Goal: Information Seeking & Learning: Learn about a topic

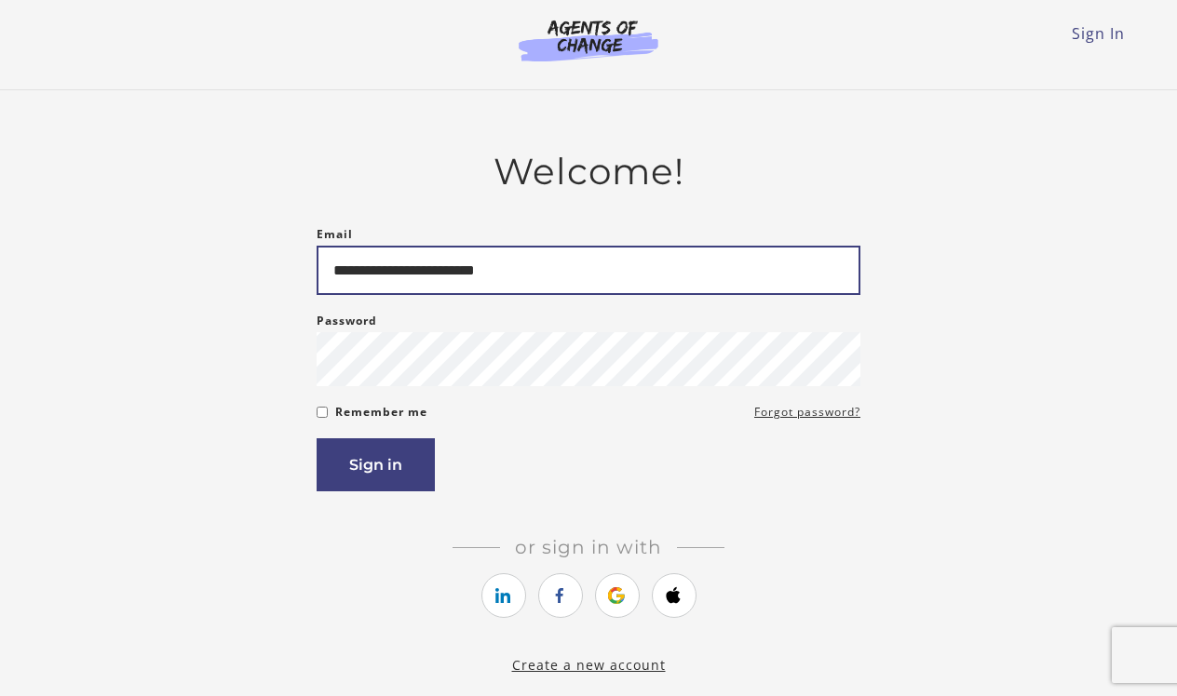
type input "**********"
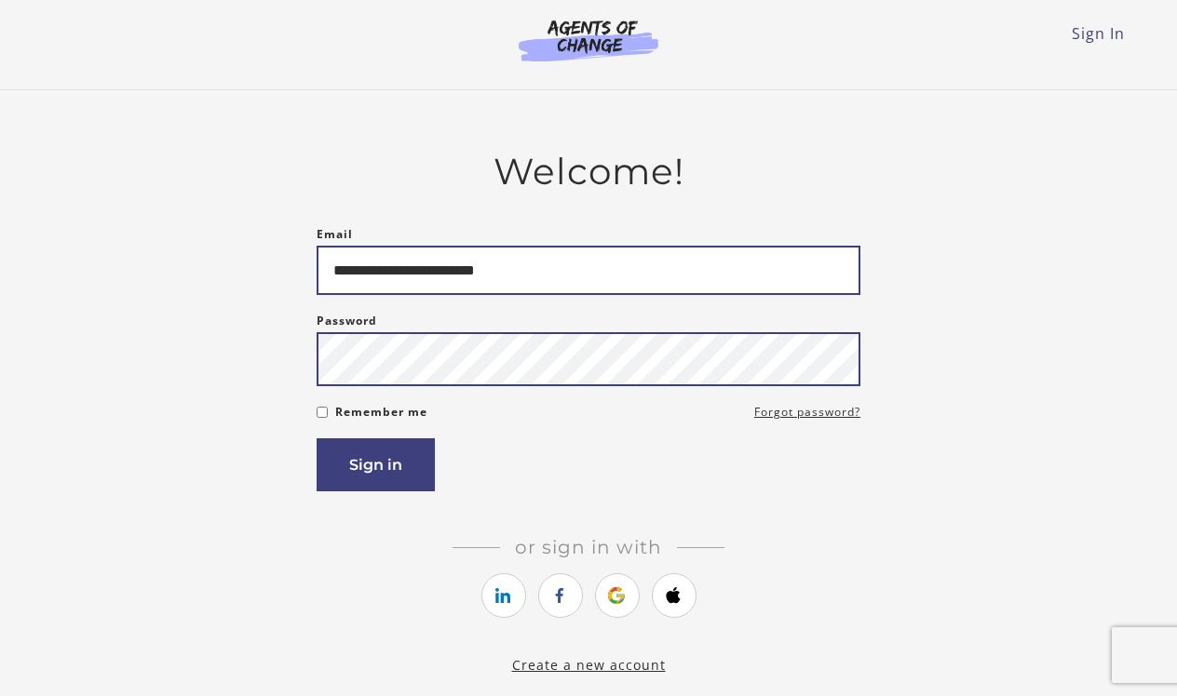
click at [375, 468] on button "Sign in" at bounding box center [376, 464] width 118 height 53
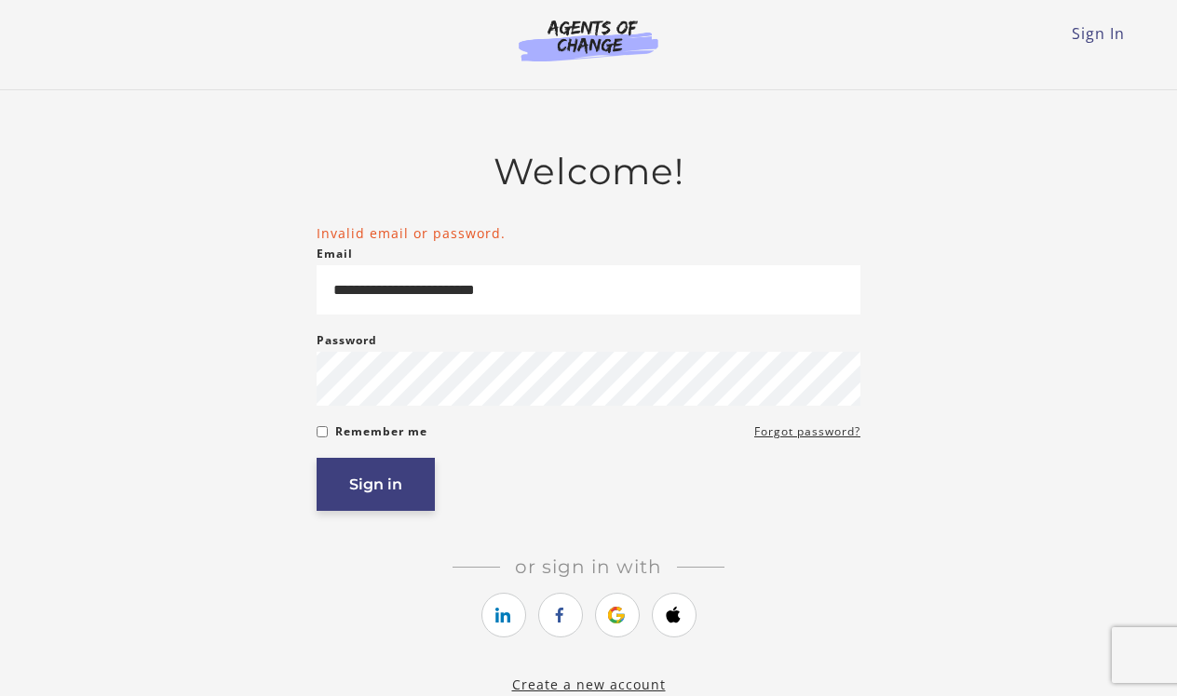
click at [410, 487] on button "Sign in" at bounding box center [376, 484] width 118 height 53
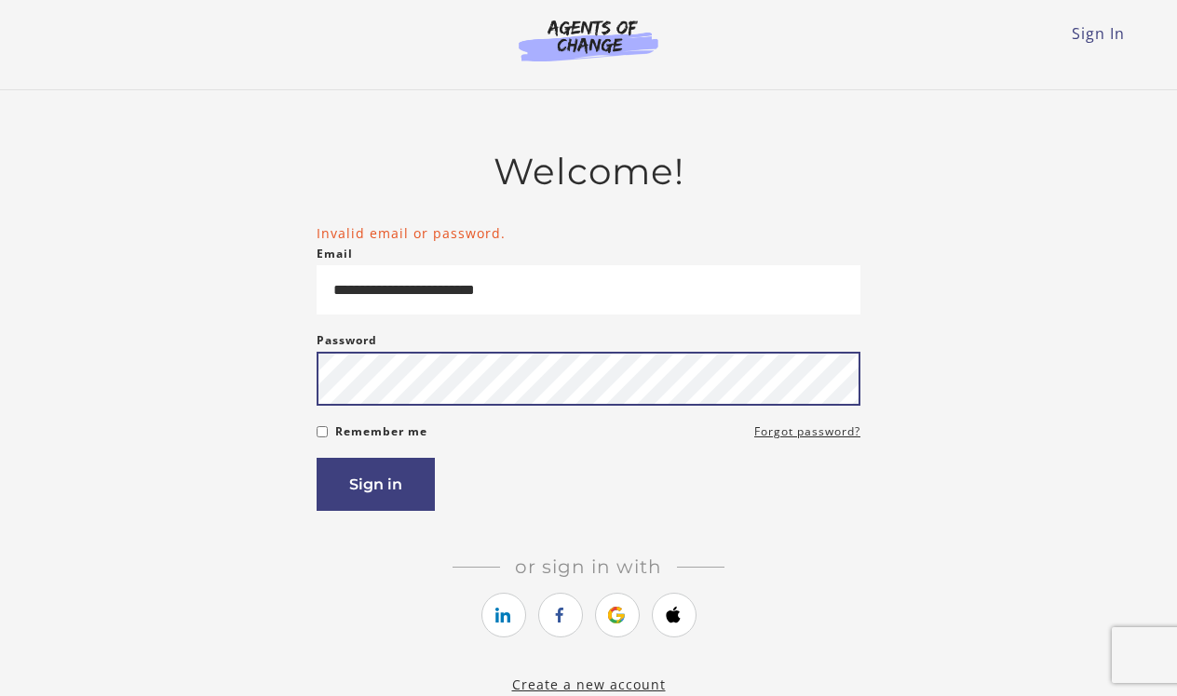
click at [375, 488] on button "Sign in" at bounding box center [376, 484] width 118 height 53
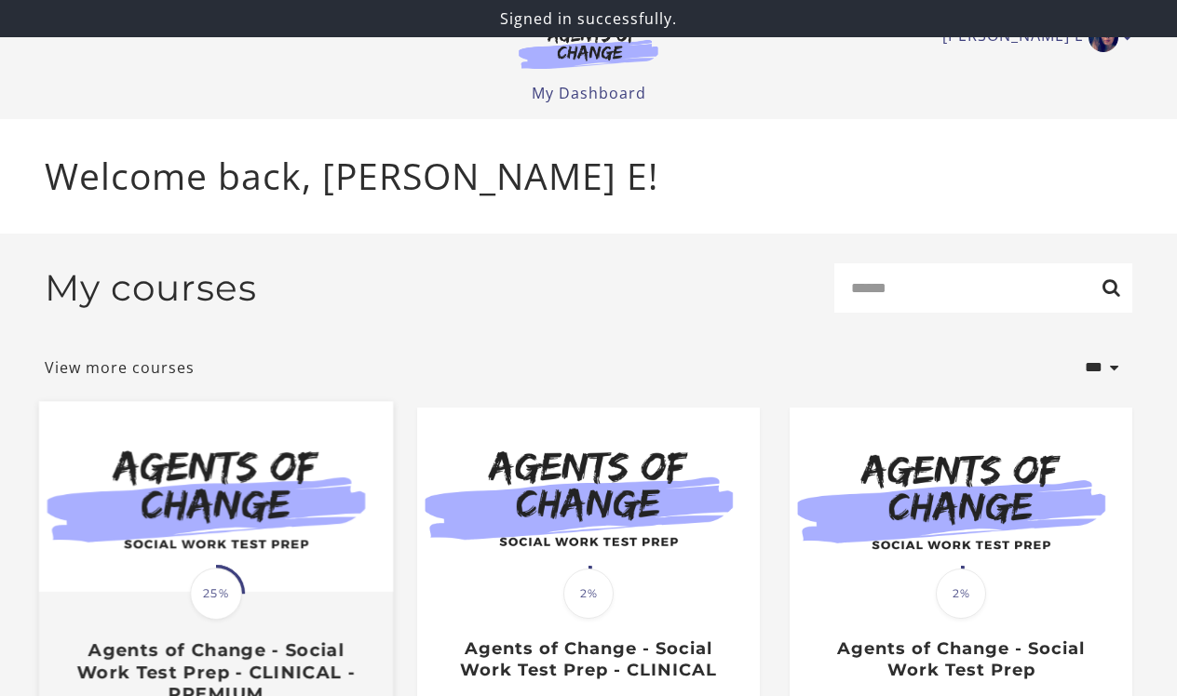
click at [201, 612] on span "25%" at bounding box center [216, 594] width 52 height 52
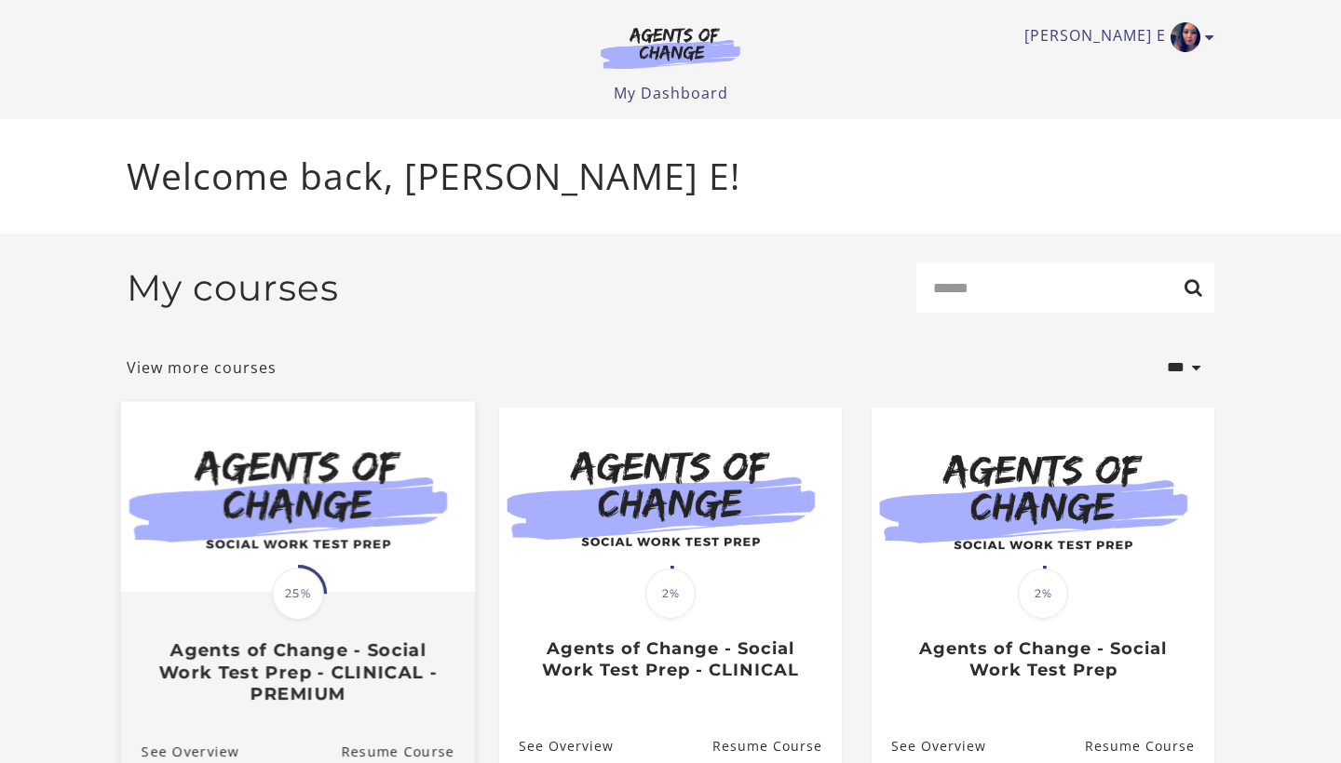
click at [177, 504] on img at bounding box center [298, 496] width 354 height 191
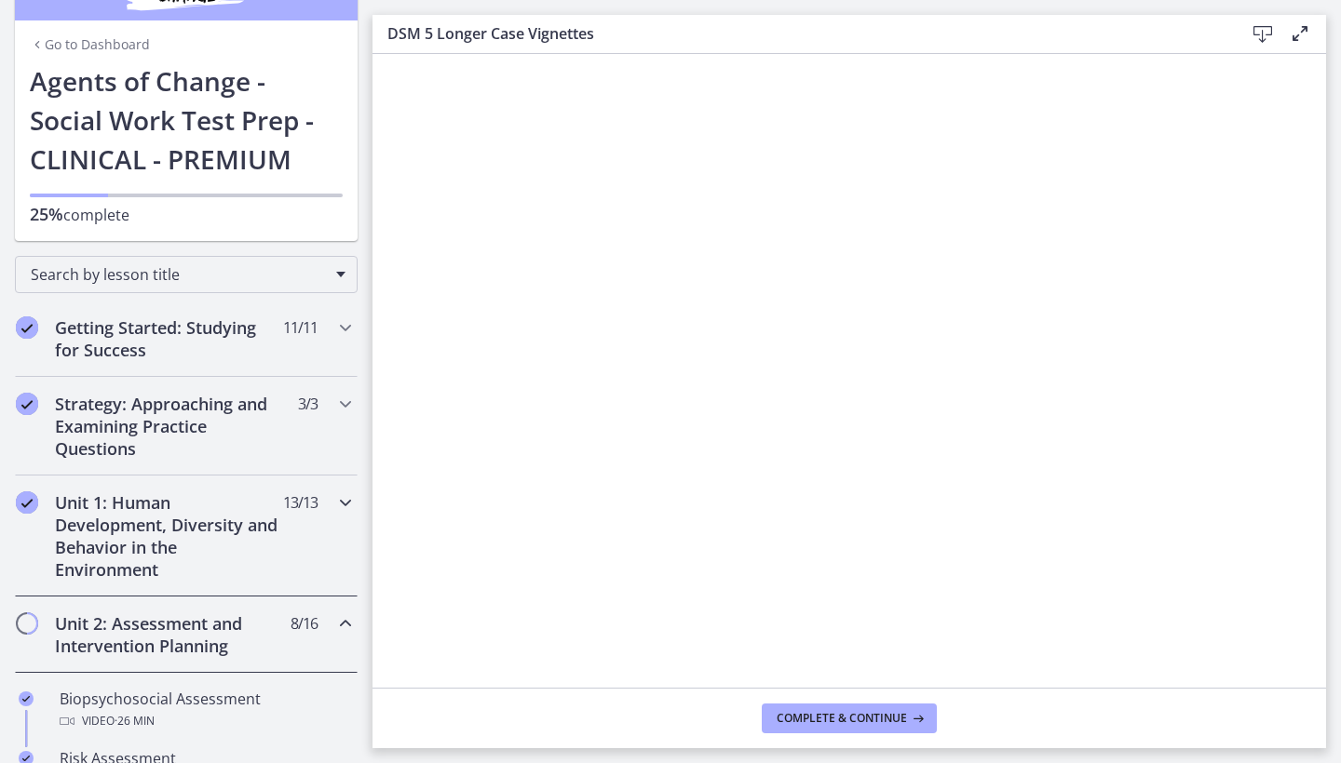
scroll to position [64, 0]
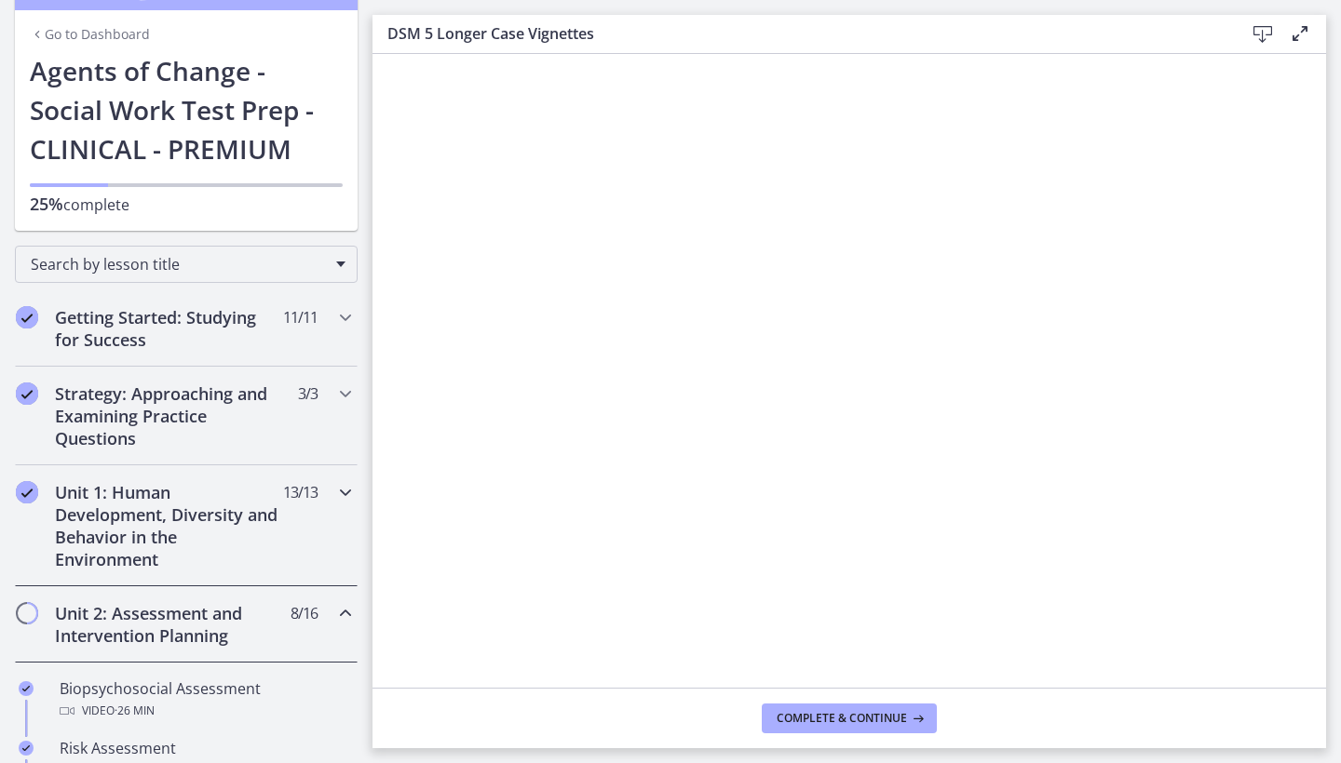
click at [190, 561] on h2 "Unit 1: Human Development, Diversity and Behavior in the Environment" at bounding box center [168, 525] width 227 height 89
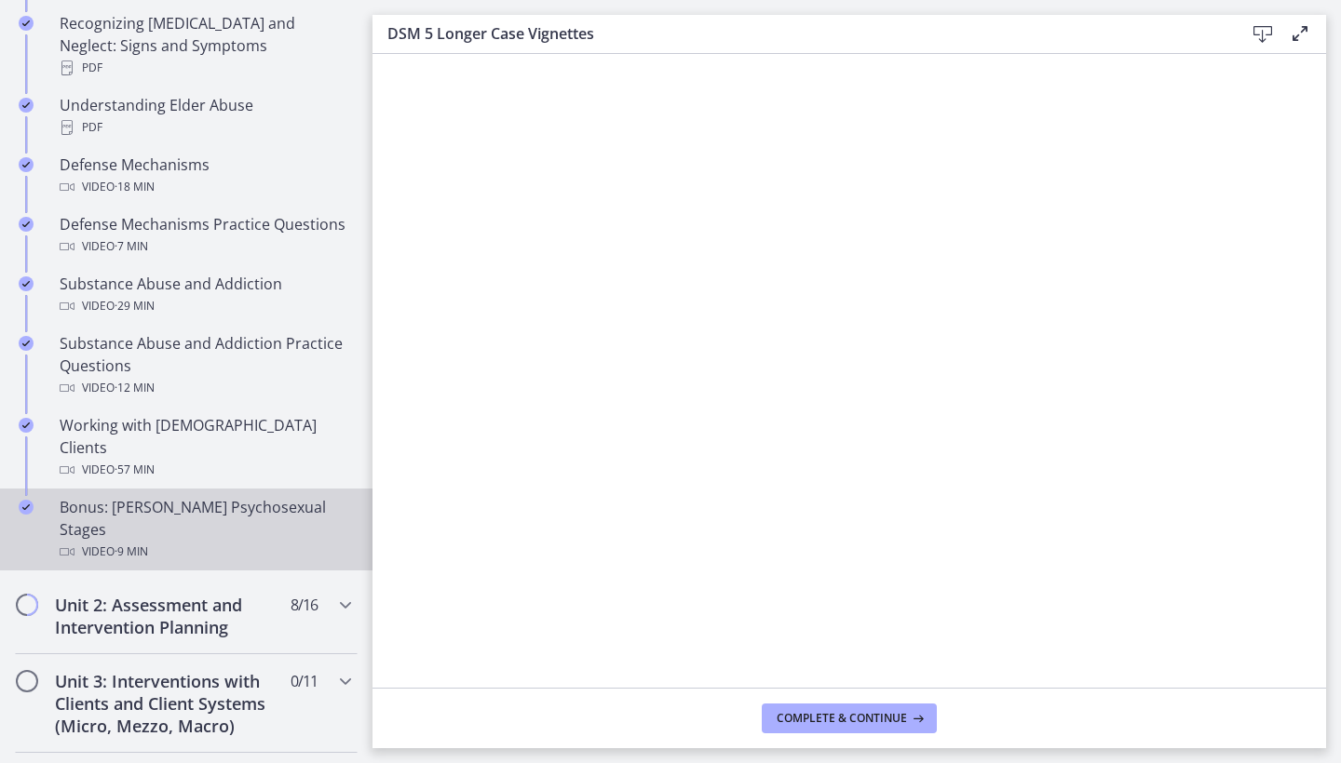
scroll to position [1020, 0]
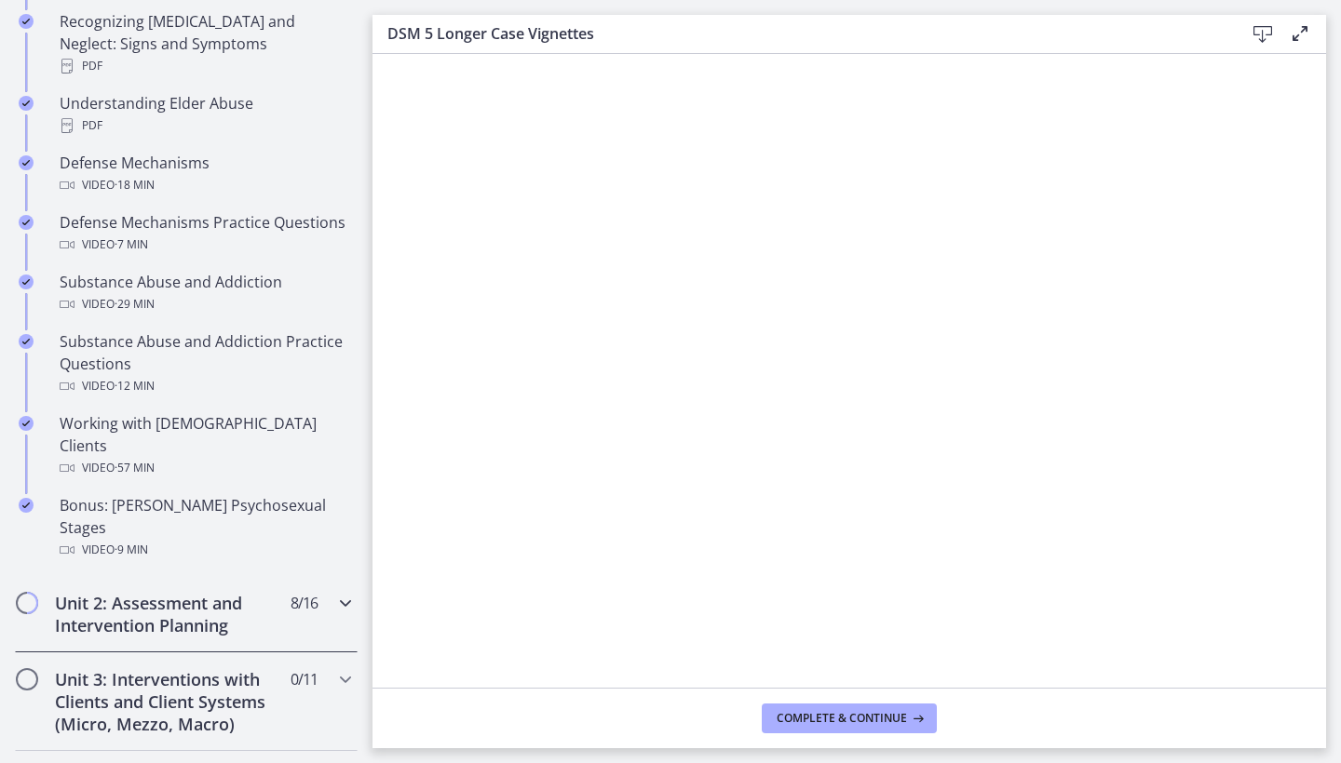
click at [190, 592] on h2 "Unit 2: Assessment and Intervention Planning" at bounding box center [168, 614] width 227 height 45
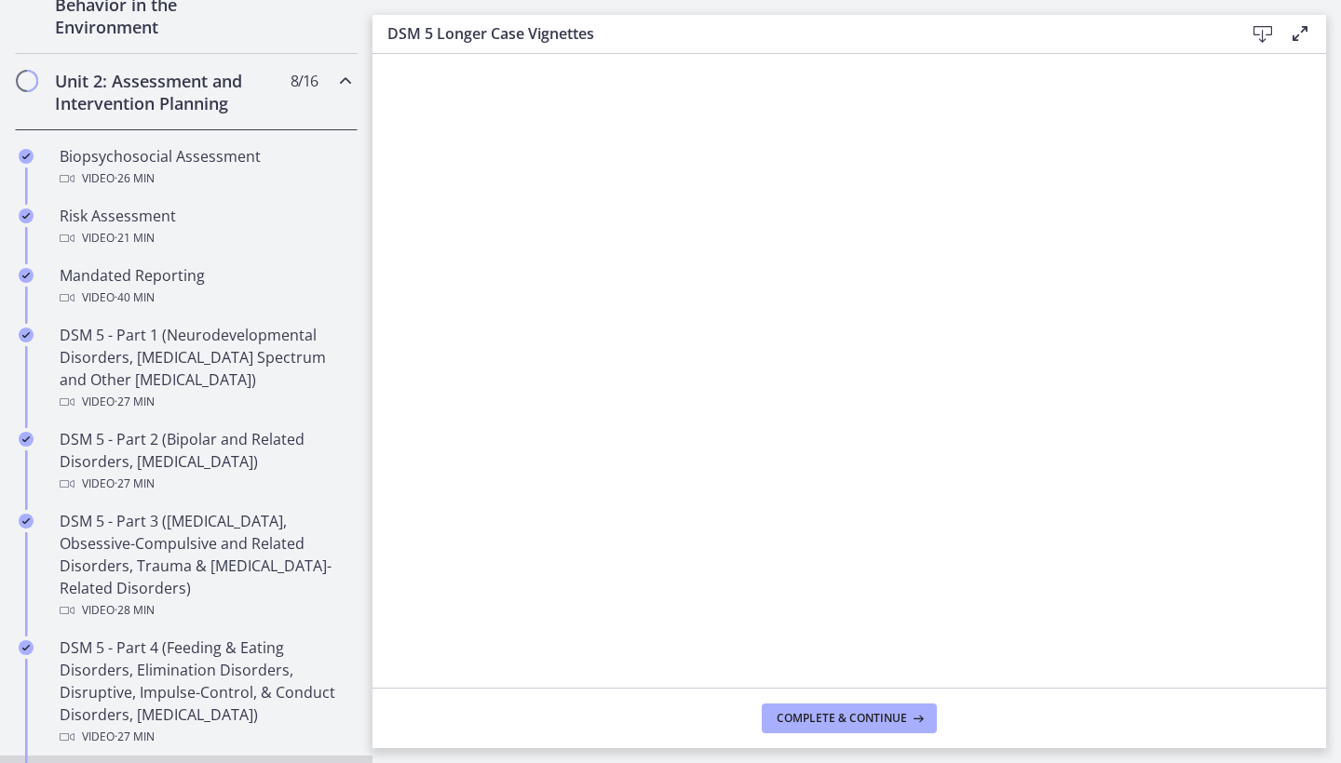
scroll to position [576, 0]
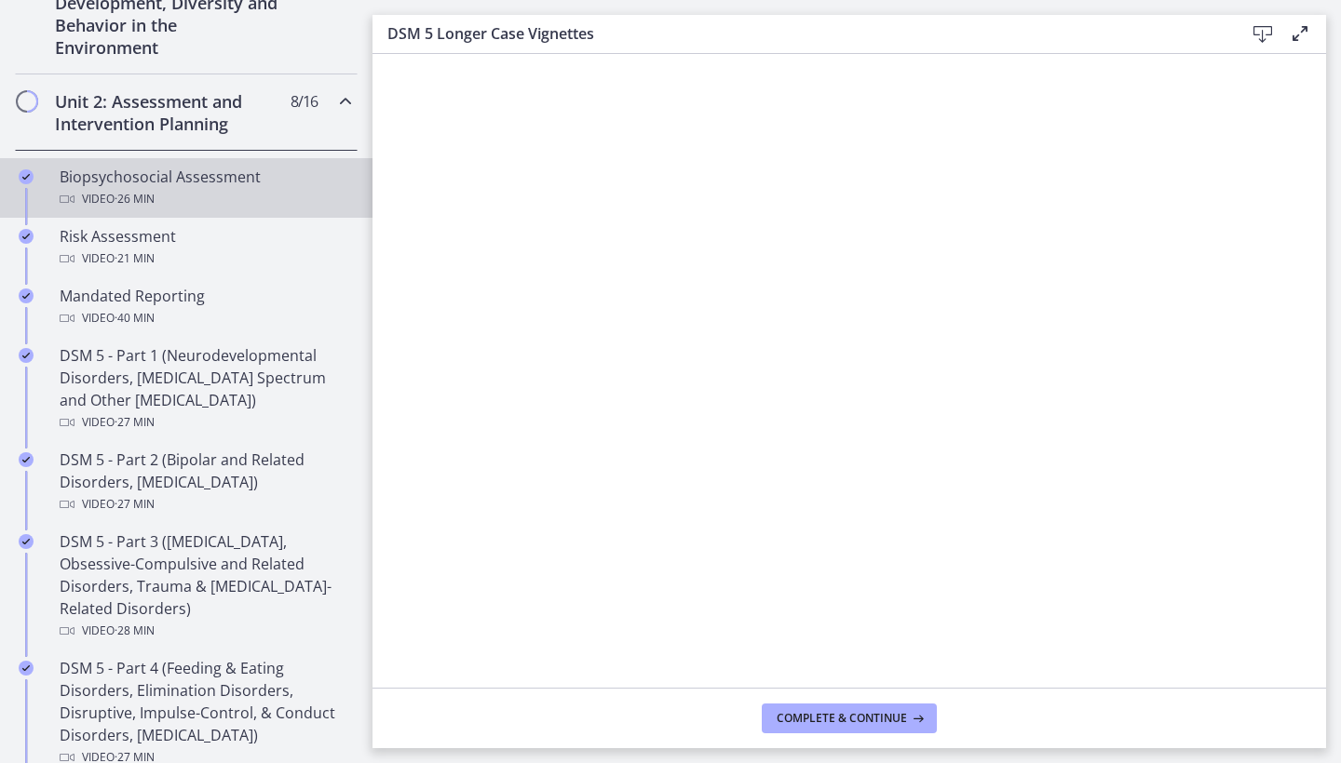
click at [225, 209] on div "Video · 26 min" at bounding box center [205, 199] width 290 height 22
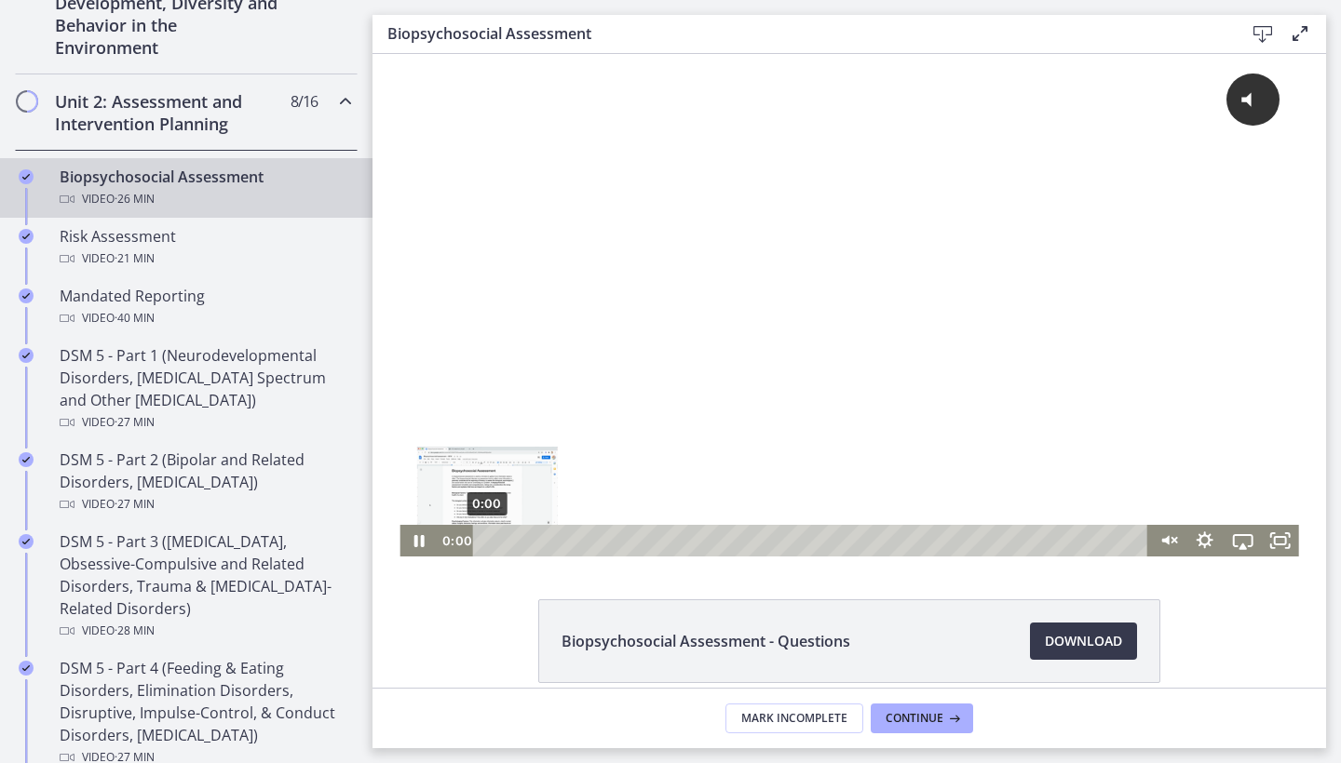
click at [487, 538] on div "0:00" at bounding box center [813, 541] width 653 height 32
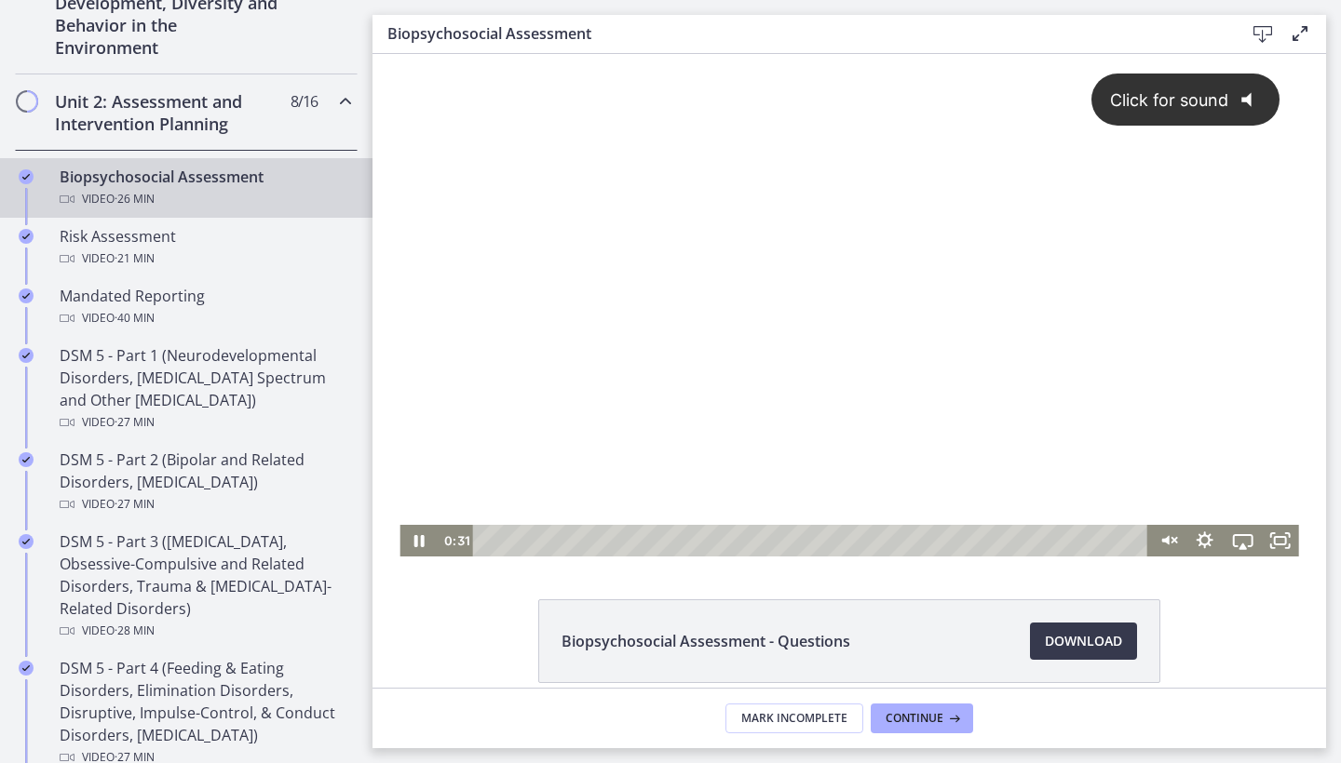
click at [1172, 103] on span "Click for sound" at bounding box center [1160, 100] width 135 height 20
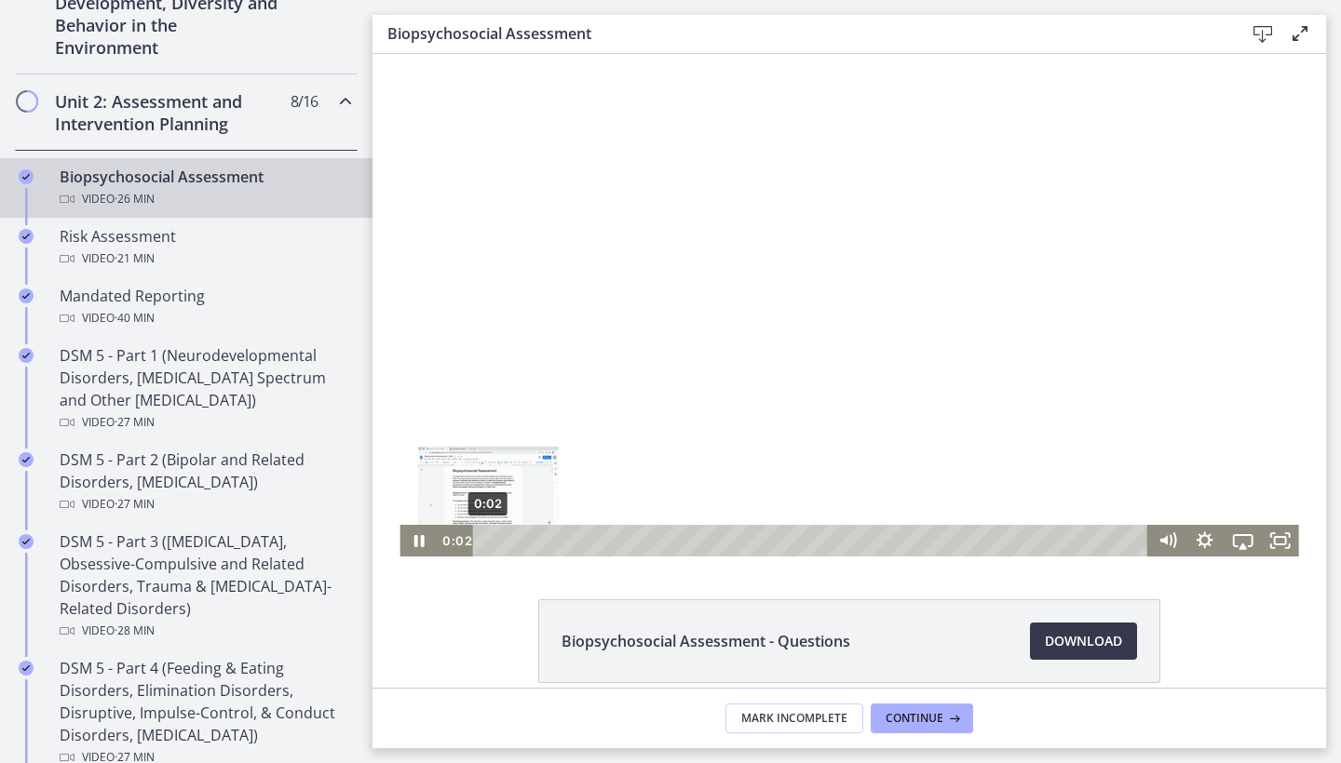
click at [488, 540] on div "0:02" at bounding box center [813, 541] width 653 height 32
click at [417, 533] on icon "Pause" at bounding box center [418, 541] width 45 height 38
click at [417, 533] on icon "Play Video" at bounding box center [420, 541] width 45 height 38
click at [423, 538] on icon "Pause" at bounding box center [418, 541] width 12 height 15
click at [423, 538] on icon "Play Video" at bounding box center [420, 541] width 45 height 38
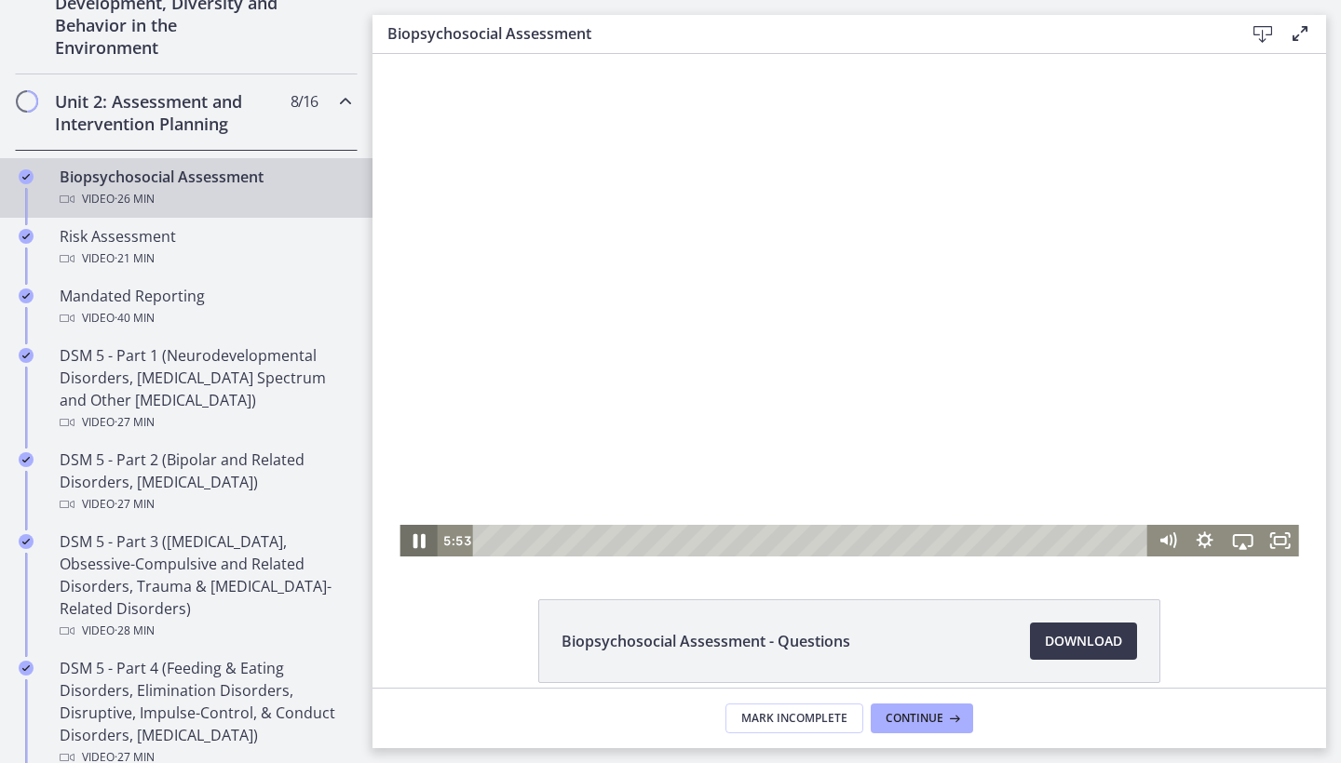
click at [423, 538] on icon "Pause" at bounding box center [418, 541] width 12 height 15
click at [423, 538] on icon "Play Video" at bounding box center [420, 541] width 45 height 38
click at [423, 538] on icon "Pause" at bounding box center [418, 541] width 10 height 12
click at [423, 538] on icon "Play Video" at bounding box center [420, 541] width 45 height 38
click at [423, 538] on icon "Pause" at bounding box center [418, 541] width 12 height 15
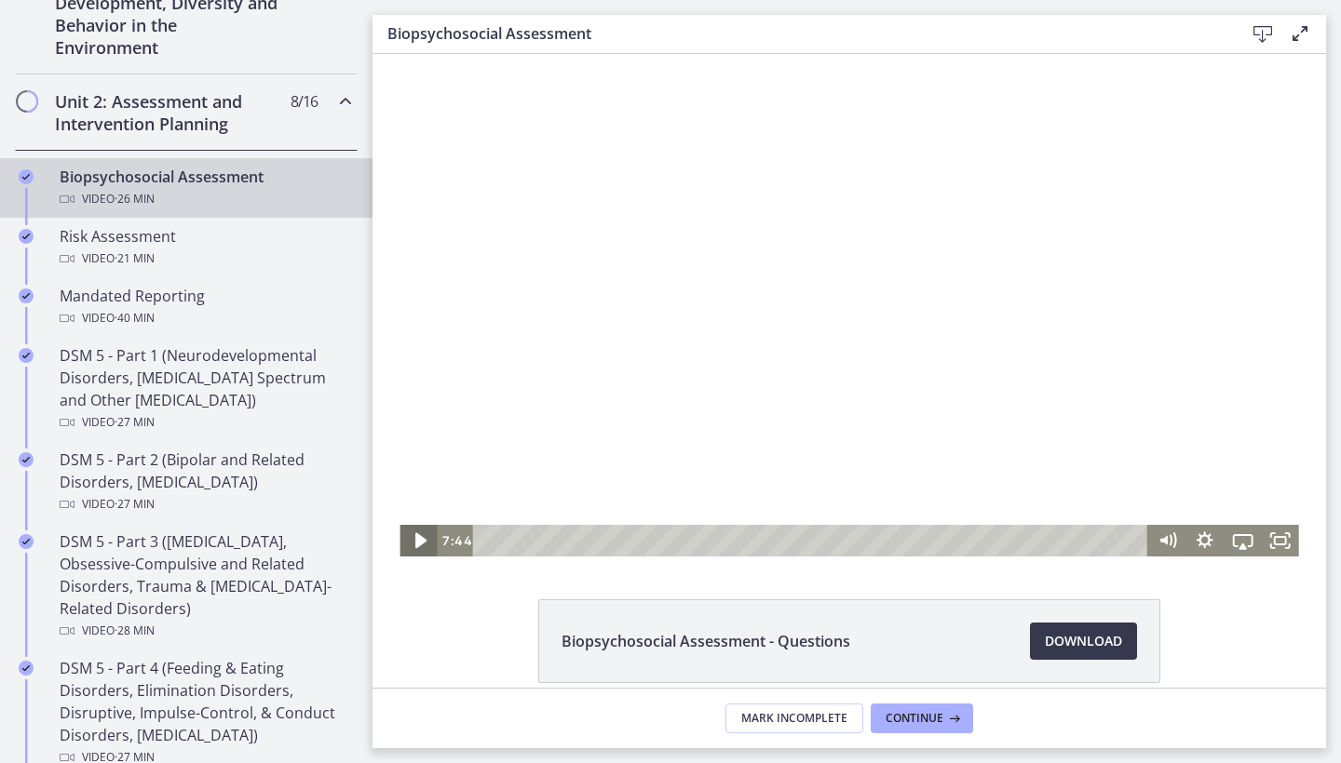
click at [423, 538] on icon "Play Video" at bounding box center [420, 541] width 45 height 38
click at [423, 538] on icon "Pause" at bounding box center [418, 541] width 12 height 15
click at [423, 538] on icon "Play Video" at bounding box center [420, 541] width 45 height 38
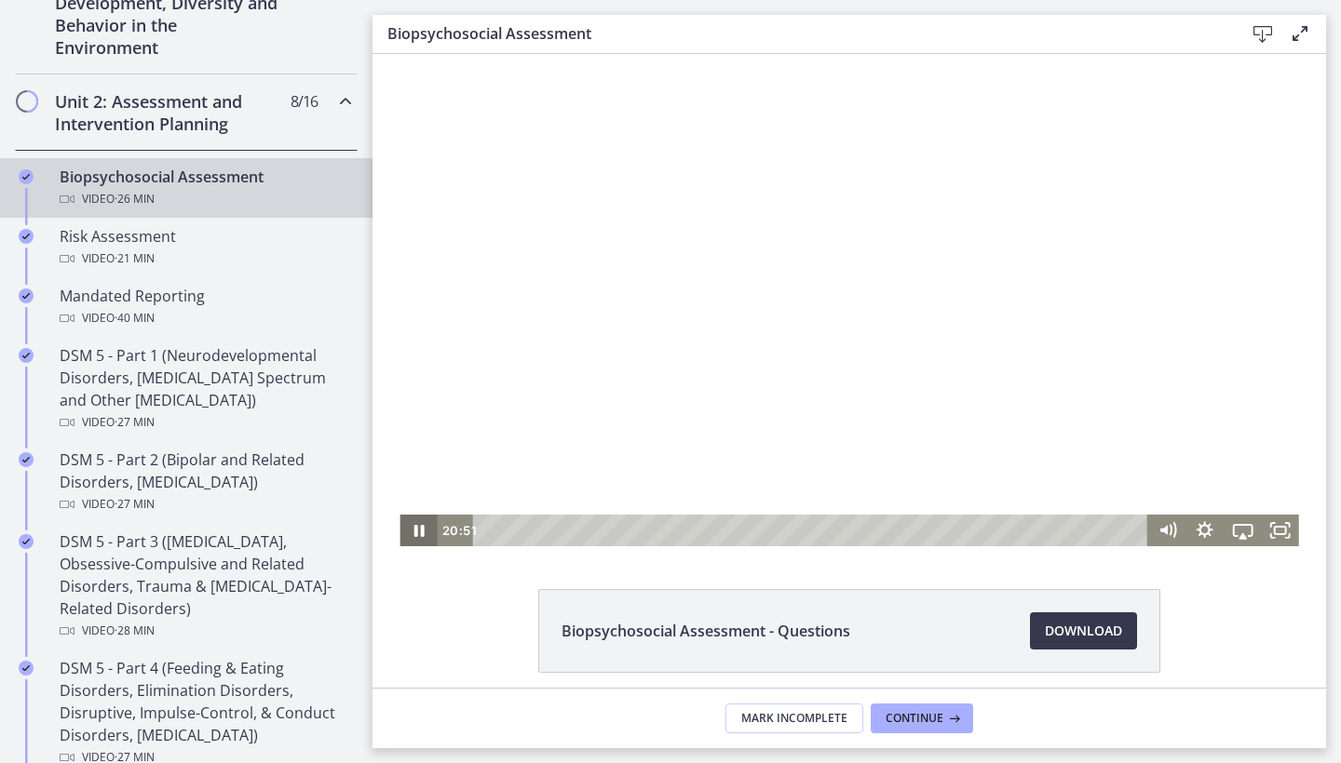
click at [423, 538] on icon "Pause" at bounding box center [417, 531] width 37 height 32
click at [423, 538] on icon "Play Video" at bounding box center [420, 531] width 45 height 38
click at [423, 538] on icon "Pause" at bounding box center [418, 531] width 45 height 38
click at [423, 538] on icon "Play Video" at bounding box center [420, 531] width 45 height 38
click at [423, 538] on icon "Pause" at bounding box center [418, 531] width 45 height 38
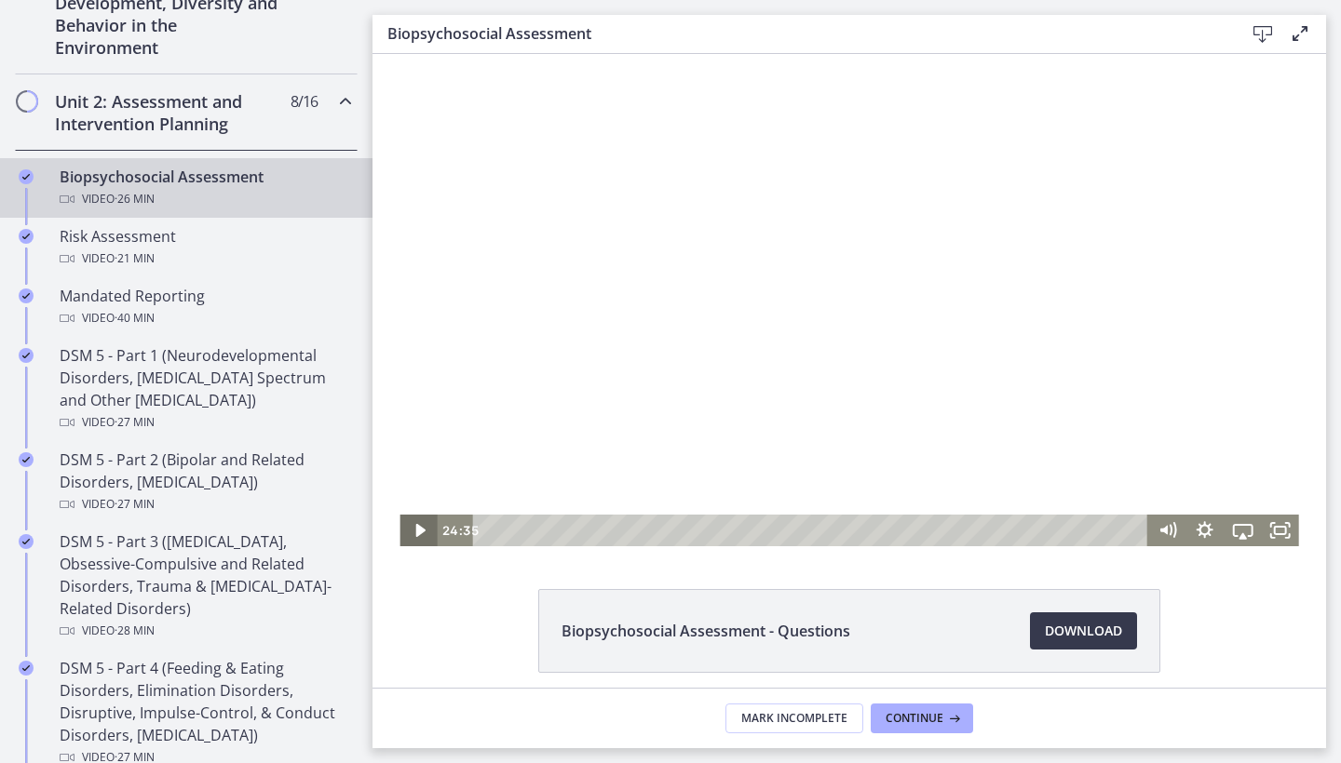
click at [423, 538] on icon "Play Video" at bounding box center [419, 531] width 37 height 32
click at [423, 538] on icon "Pause" at bounding box center [418, 531] width 45 height 38
click at [423, 538] on icon "Play Video" at bounding box center [420, 531] width 45 height 38
click at [423, 538] on icon "Pause" at bounding box center [417, 531] width 37 height 32
click at [423, 538] on icon "Play Video" at bounding box center [419, 531] width 37 height 32
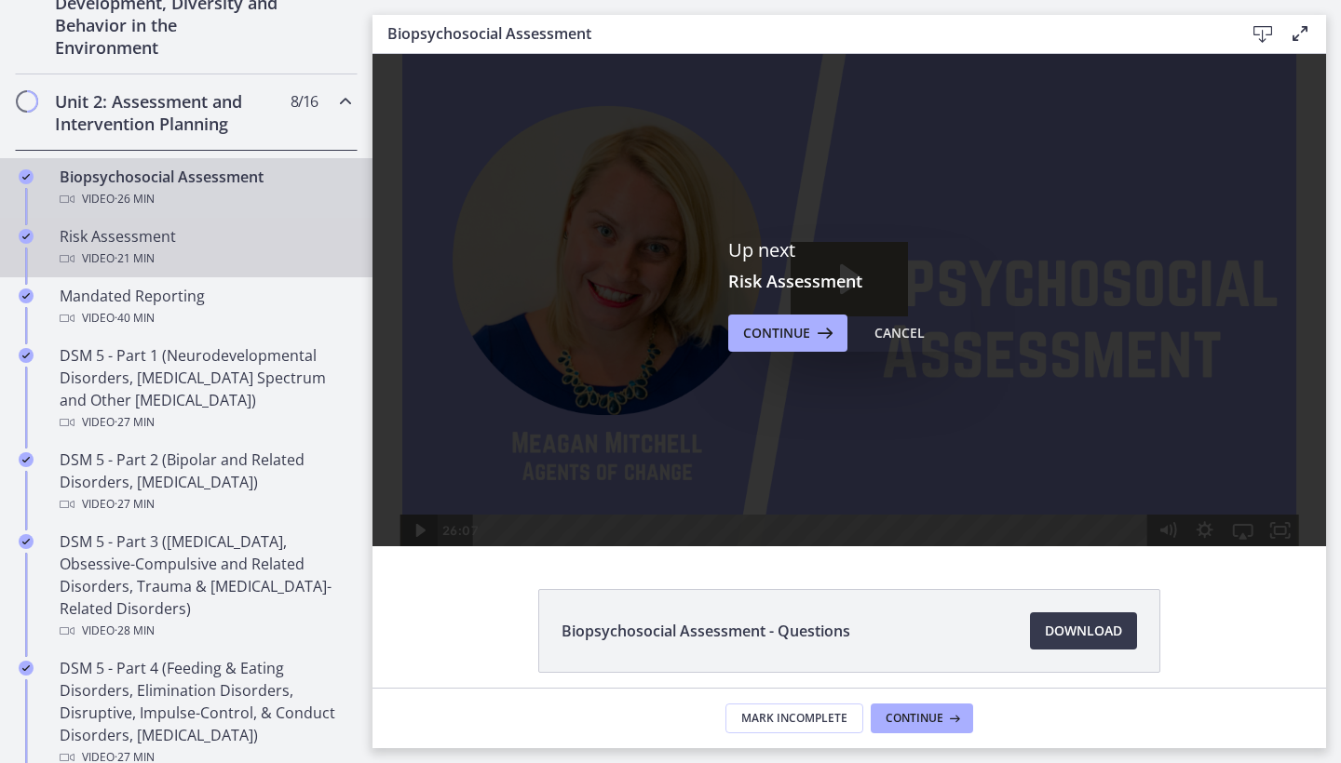
click at [229, 235] on div "Risk Assessment Video · 21 min" at bounding box center [205, 247] width 290 height 45
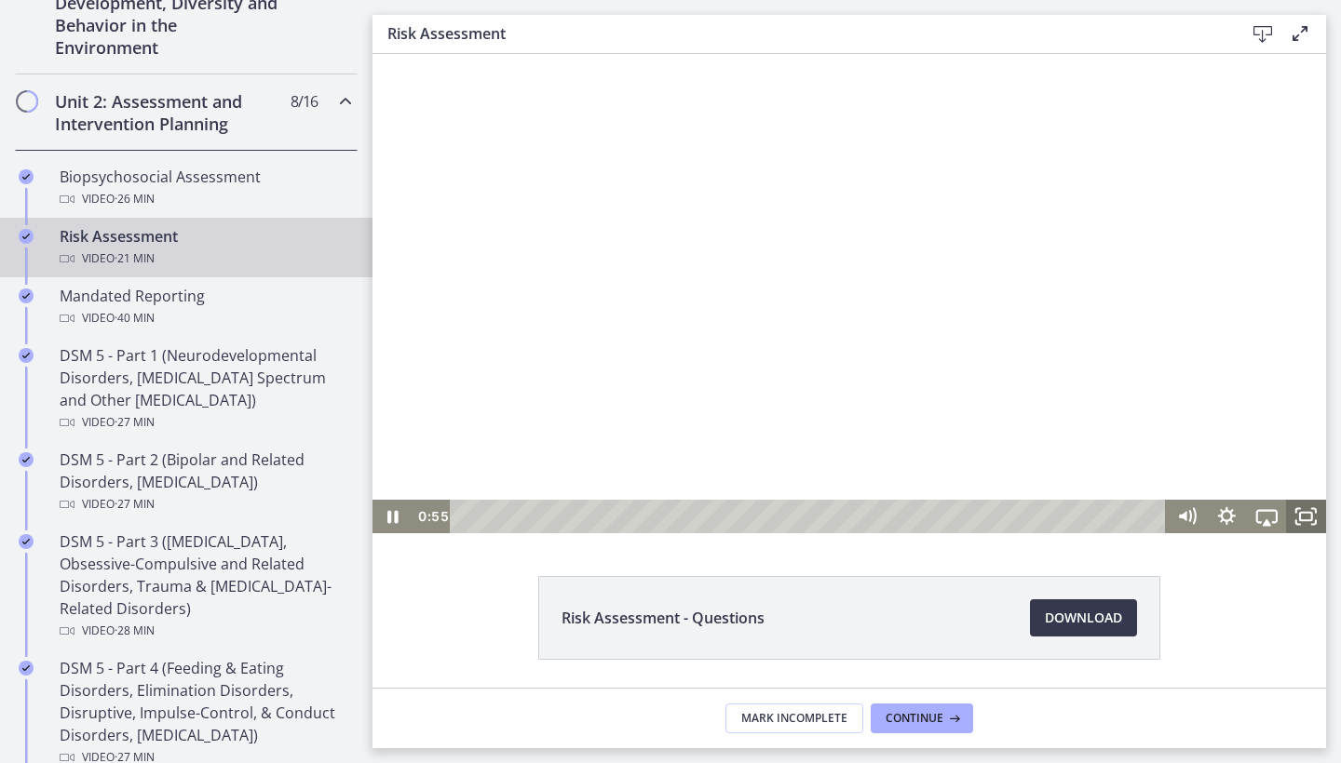
click at [1298, 524] on icon "Fullscreen" at bounding box center [1298, 522] width 4 height 4
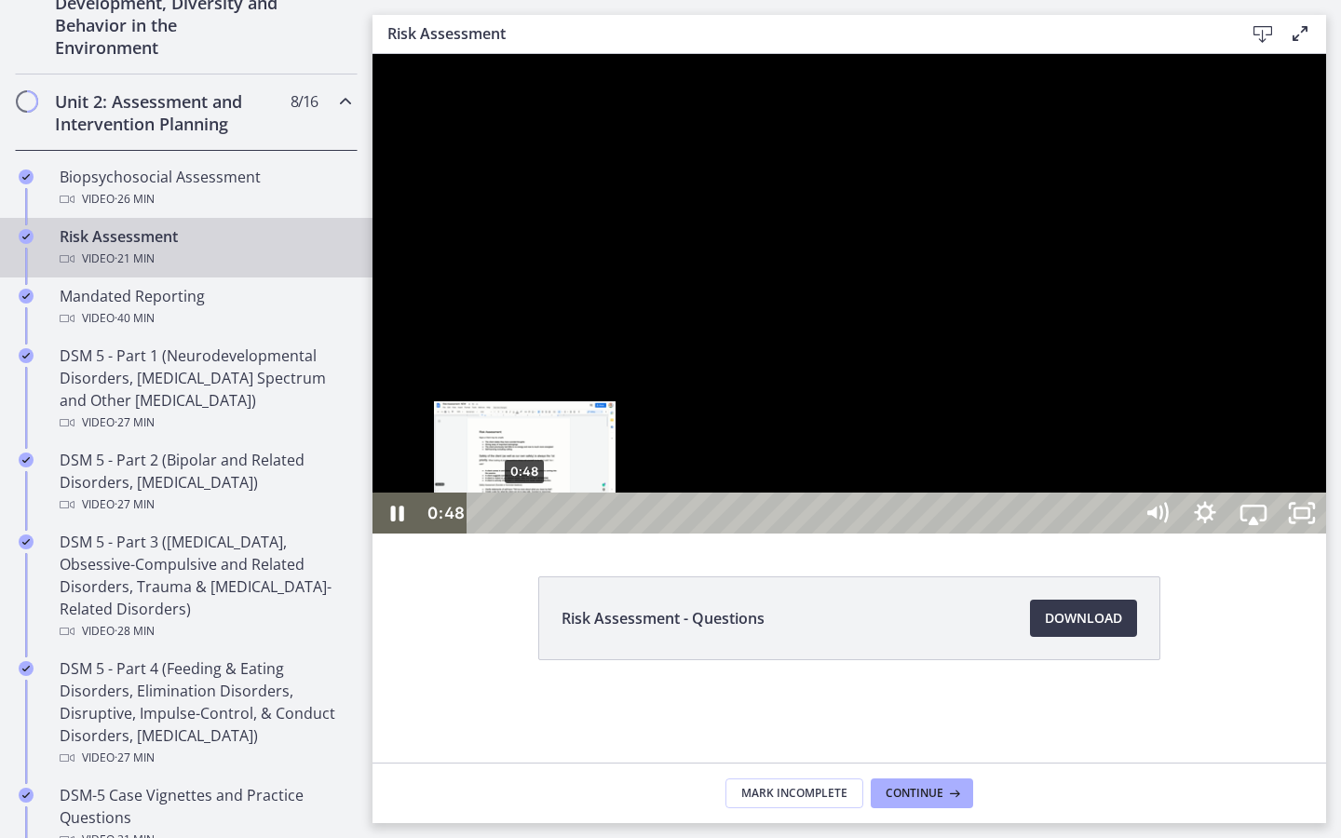
click at [525, 533] on div "0:48" at bounding box center [802, 512] width 635 height 41
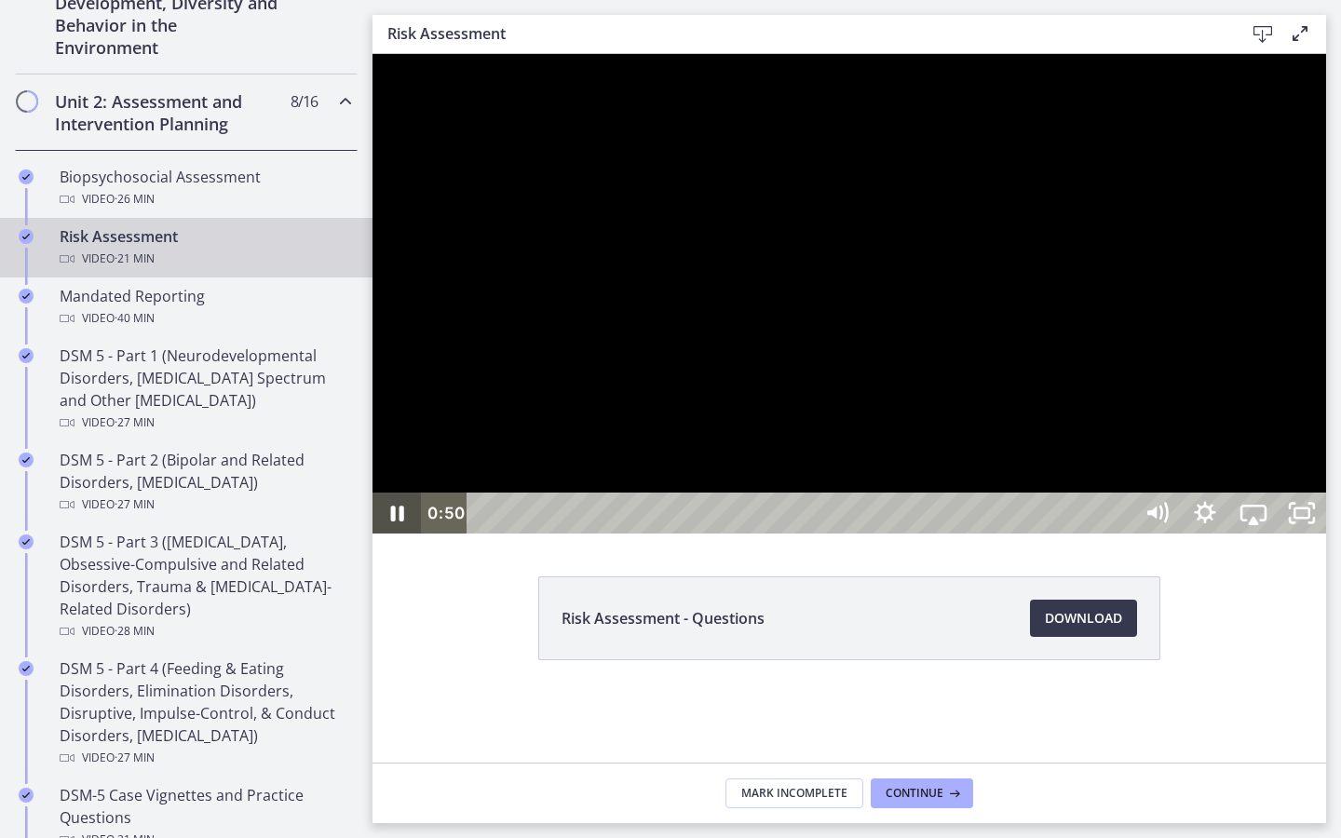
click at [389, 533] on icon "Pause" at bounding box center [396, 512] width 48 height 41
click at [389, 533] on icon "Play Video" at bounding box center [398, 512] width 48 height 41
click at [389, 533] on icon "Pause" at bounding box center [396, 512] width 48 height 41
click at [389, 533] on icon "Play Video" at bounding box center [398, 512] width 48 height 41
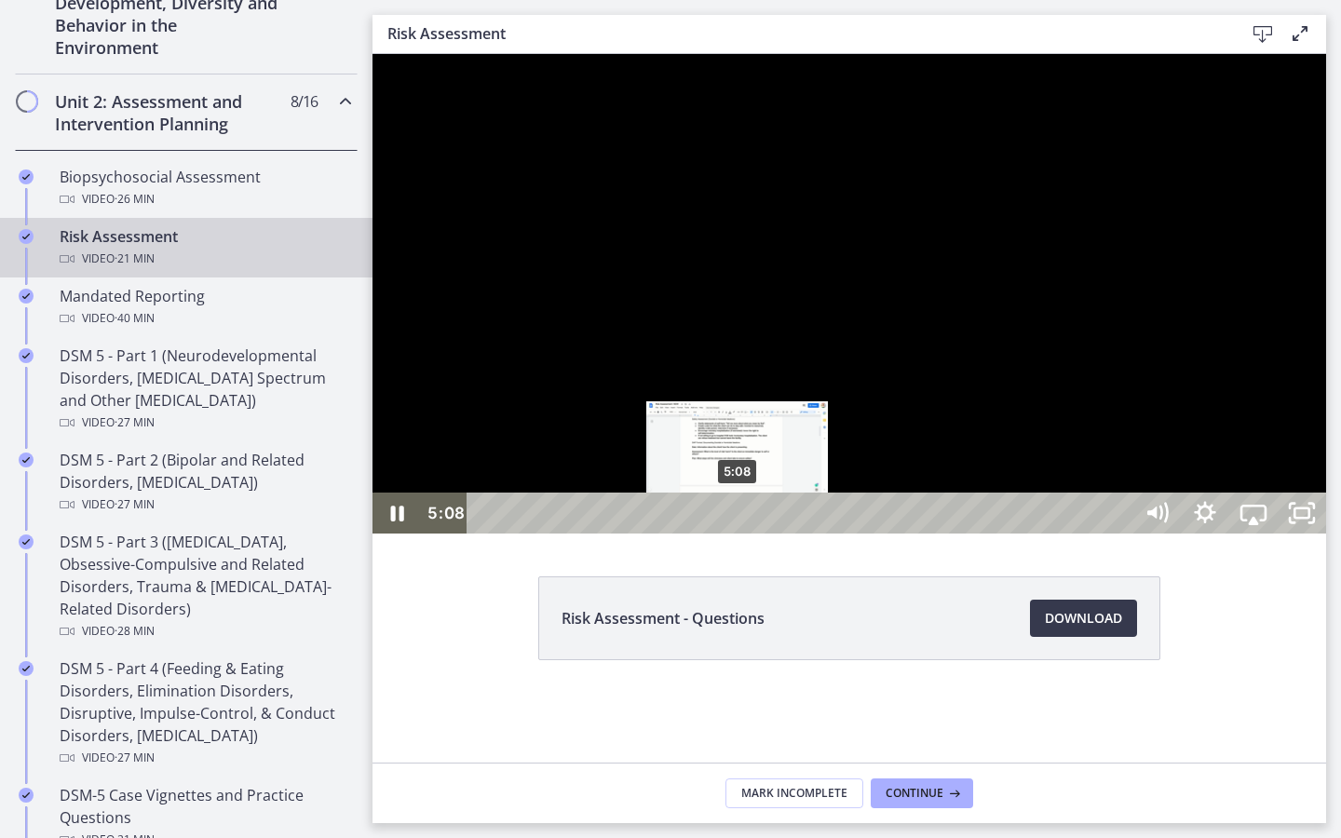
click at [738, 533] on div "5:08" at bounding box center [802, 512] width 635 height 41
click at [727, 533] on div "4:54" at bounding box center [802, 512] width 635 height 41
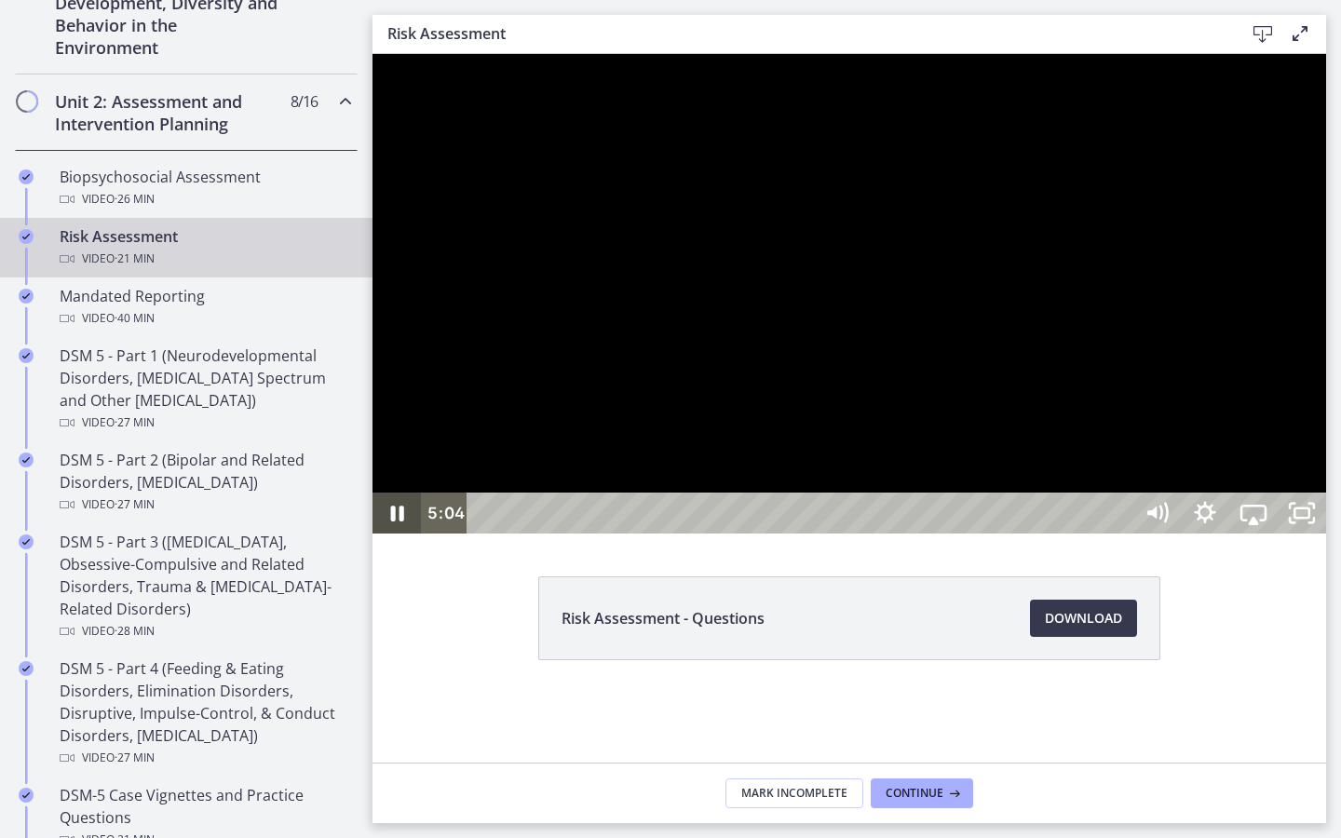
click at [392, 521] on icon "Pause" at bounding box center [397, 514] width 13 height 16
click at [392, 538] on icon "Play Video" at bounding box center [399, 513] width 58 height 49
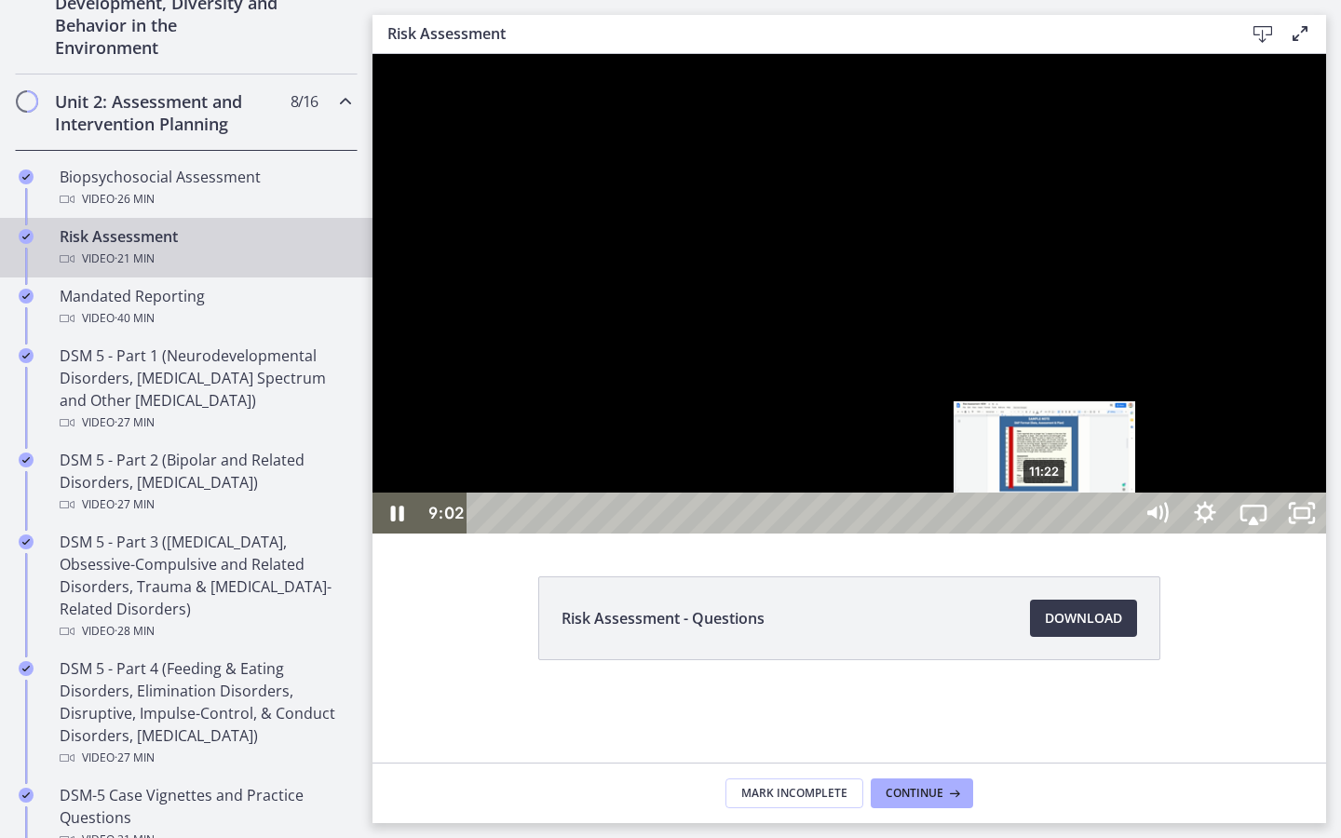
click at [1045, 533] on div "11:22" at bounding box center [802, 512] width 635 height 41
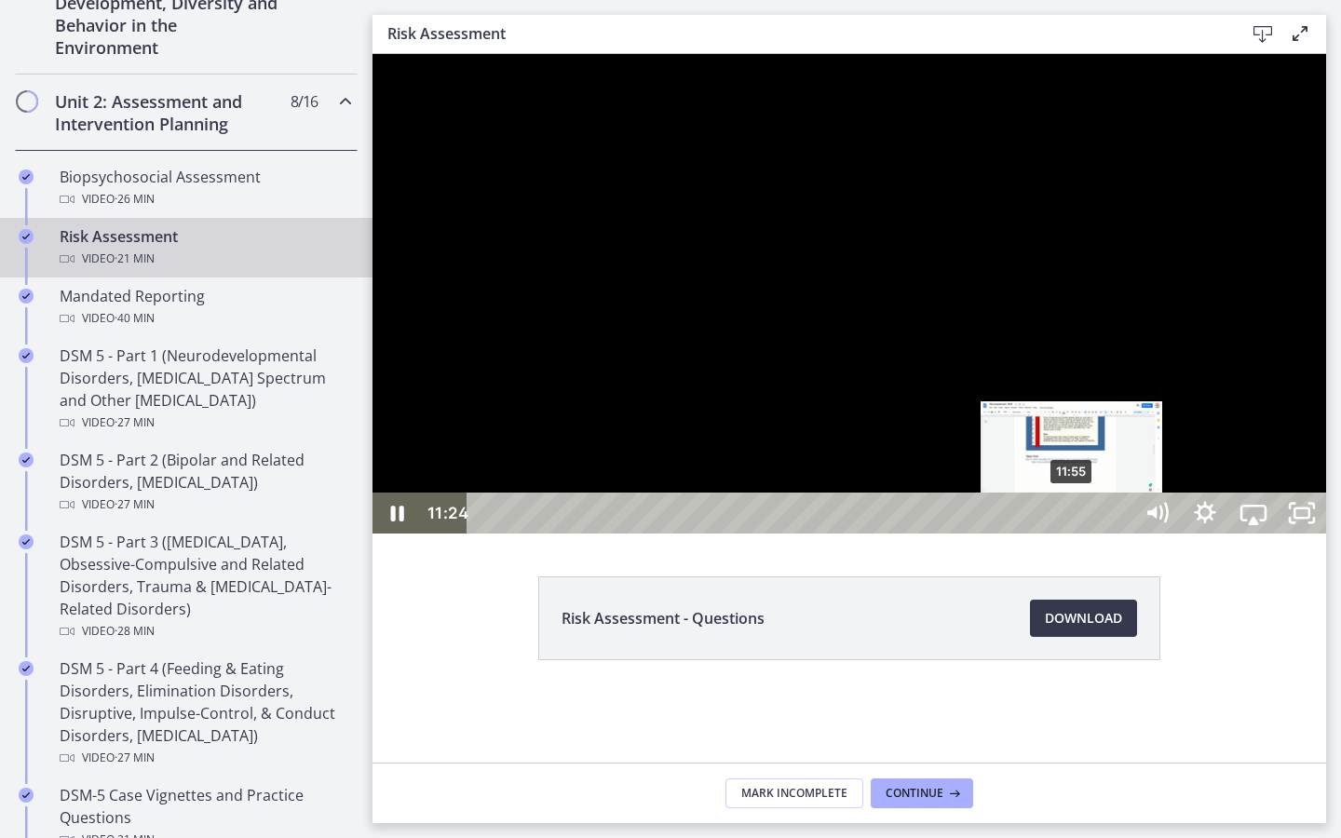
click at [1072, 533] on div "11:55" at bounding box center [802, 512] width 635 height 41
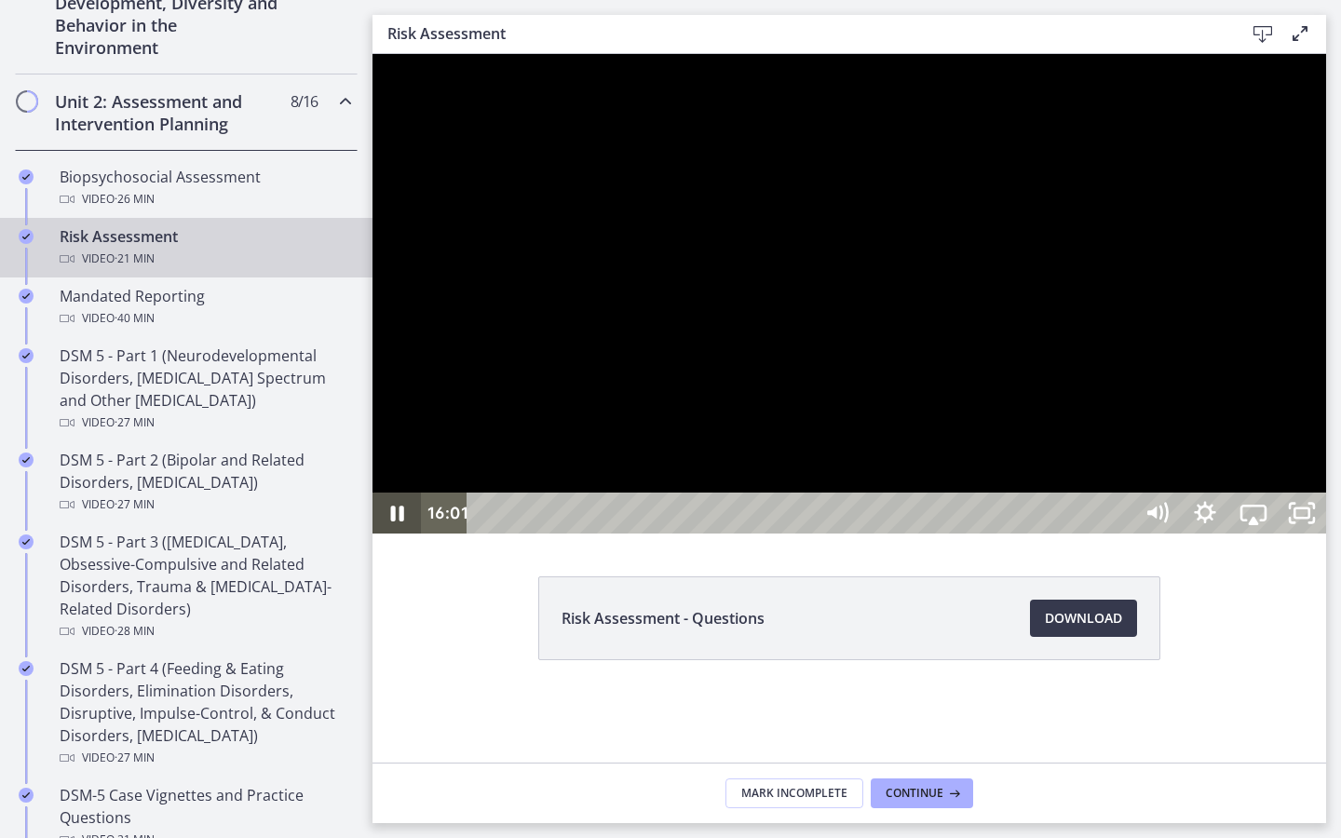
click at [400, 521] on icon "Pause" at bounding box center [397, 514] width 13 height 16
click at [400, 521] on icon "Play Video" at bounding box center [398, 513] width 12 height 17
click at [400, 521] on icon "Pause" at bounding box center [397, 514] width 13 height 16
click at [400, 521] on icon "Play Video" at bounding box center [398, 513] width 12 height 17
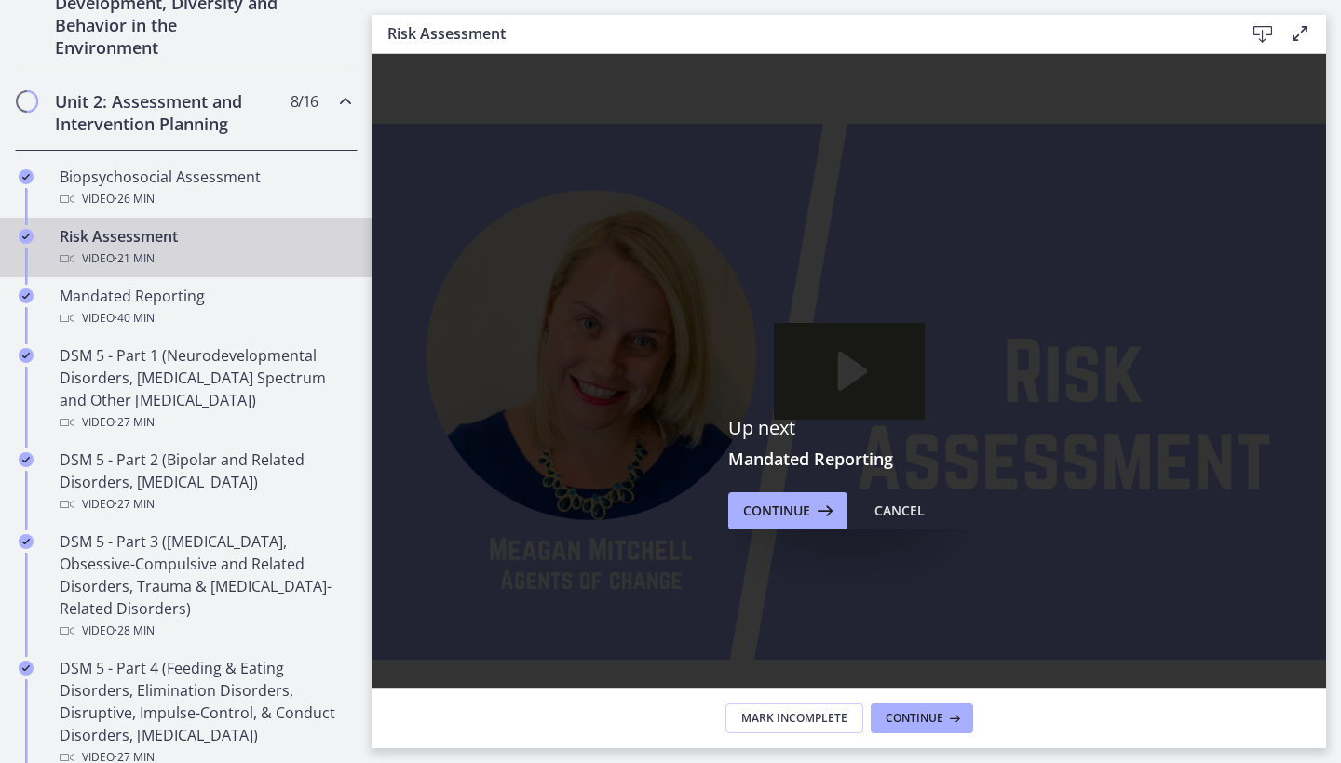
click at [1330, 734] on icon "Fullscreen" at bounding box center [1302, 708] width 58 height 49
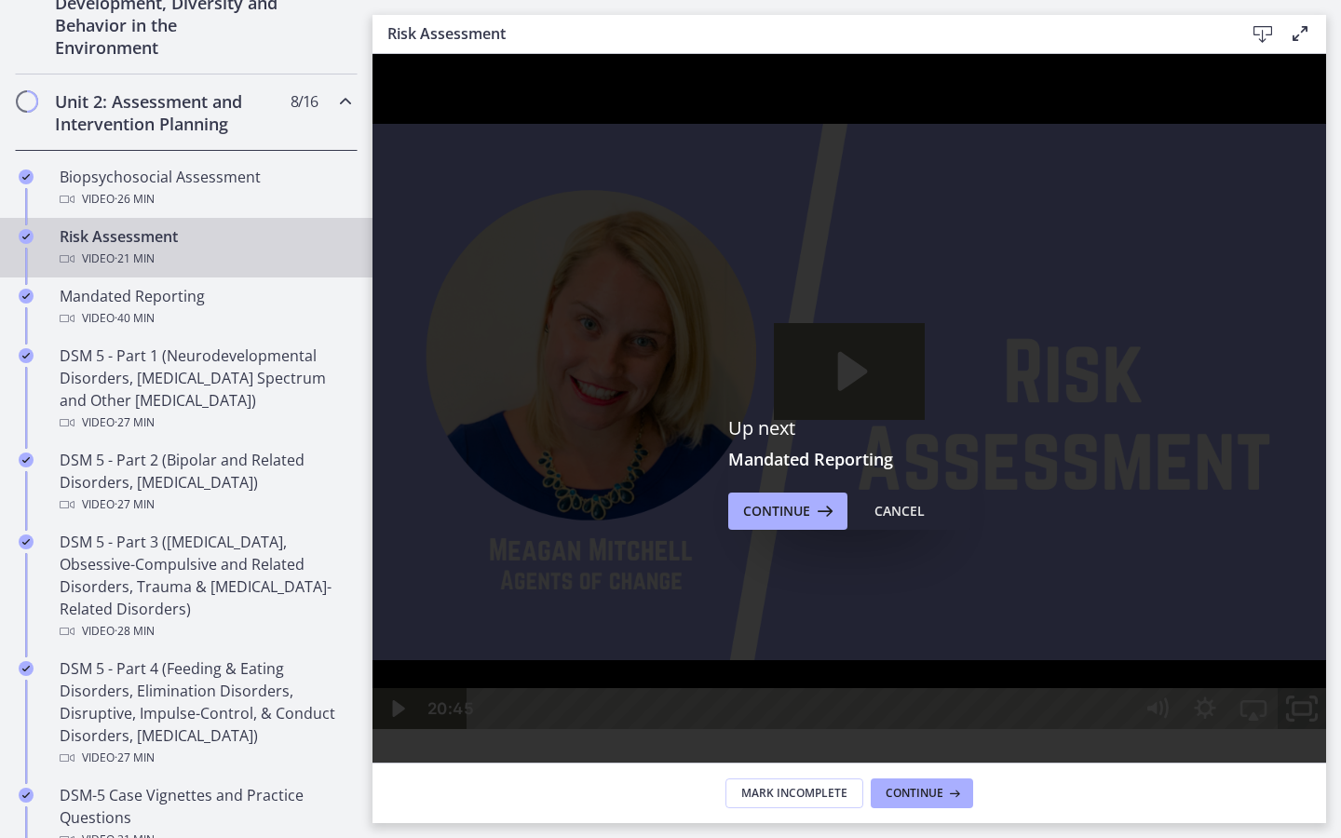
click at [1330, 734] on icon "Unfullscreen" at bounding box center [1302, 708] width 58 height 49
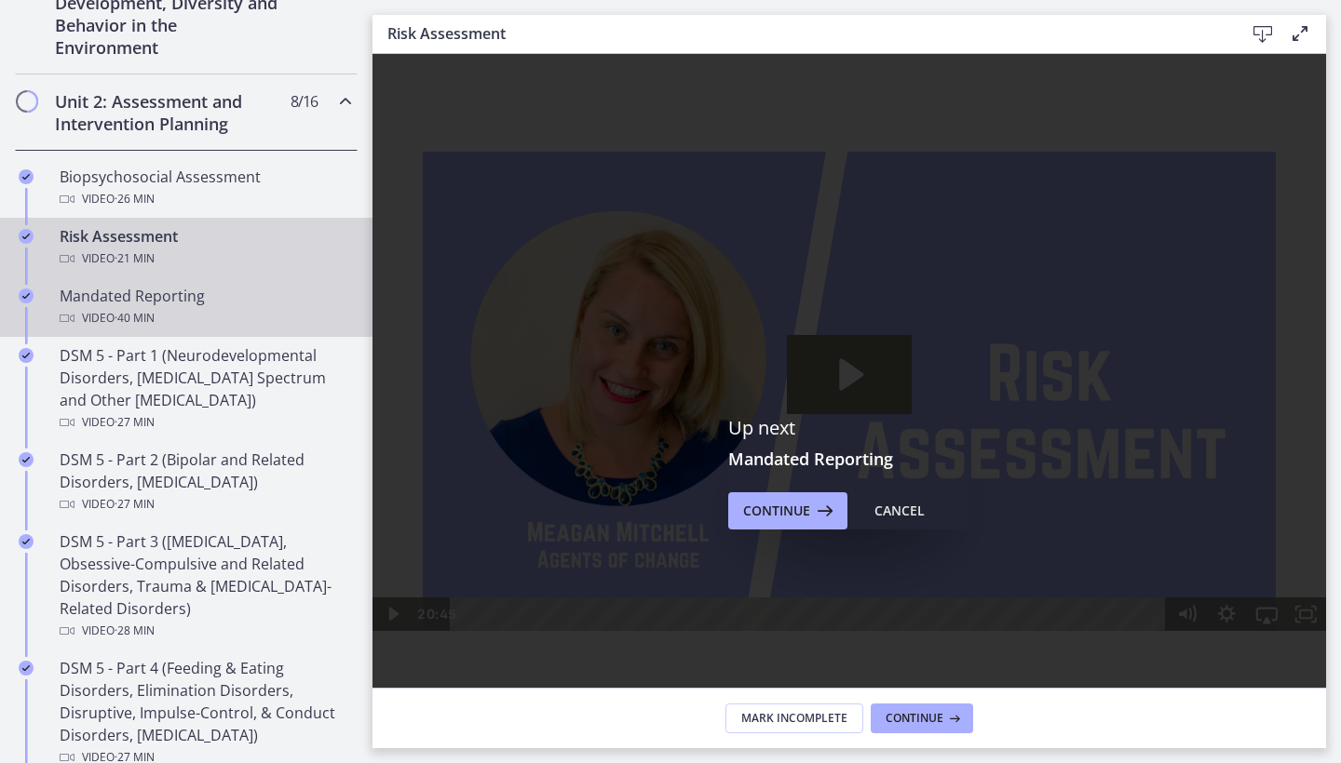
click at [259, 320] on div "Video · 40 min" at bounding box center [205, 318] width 290 height 22
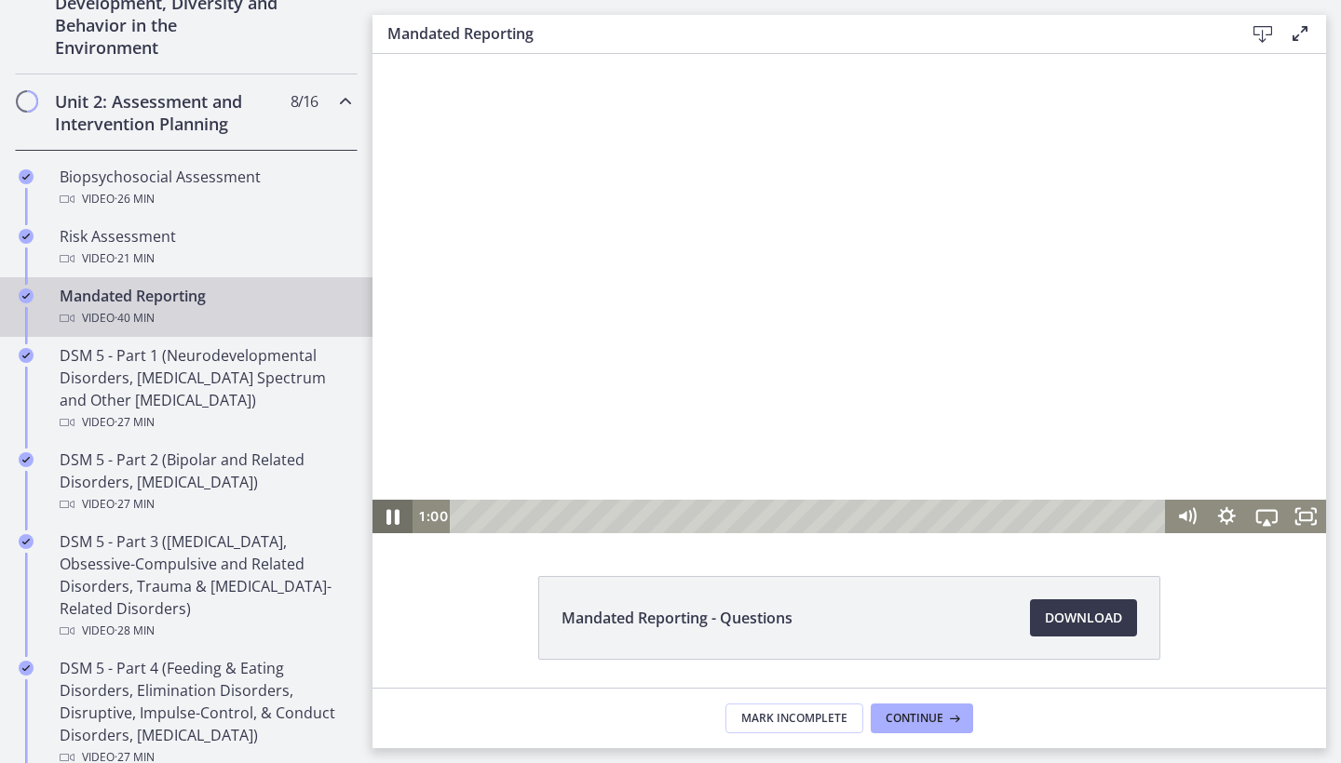
click at [393, 518] on icon "Pause" at bounding box center [392, 516] width 47 height 40
click at [393, 518] on icon "Play Video" at bounding box center [394, 516] width 12 height 17
click at [536, 513] on div "4:10" at bounding box center [811, 517] width 692 height 34
click at [390, 520] on icon "Pause" at bounding box center [392, 517] width 13 height 16
click at [562, 519] on div "5:41" at bounding box center [811, 517] width 692 height 34
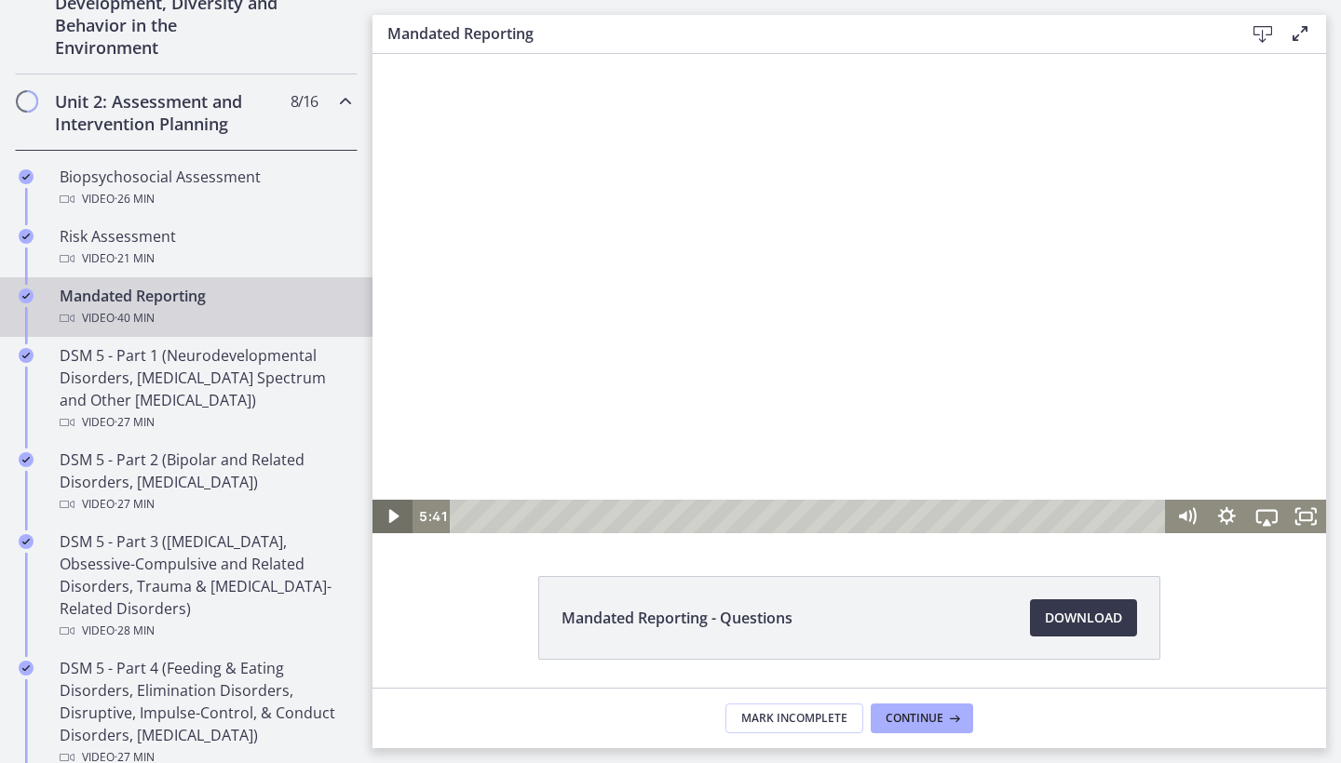
click at [393, 506] on icon "Play Video" at bounding box center [394, 517] width 40 height 34
click at [587, 520] on div "7:06" at bounding box center [811, 517] width 692 height 34
click at [374, 519] on icon "Pause" at bounding box center [392, 516] width 47 height 40
click at [388, 519] on icon "Play Video" at bounding box center [394, 517] width 40 height 34
click at [618, 516] on div "8:57" at bounding box center [811, 517] width 692 height 34
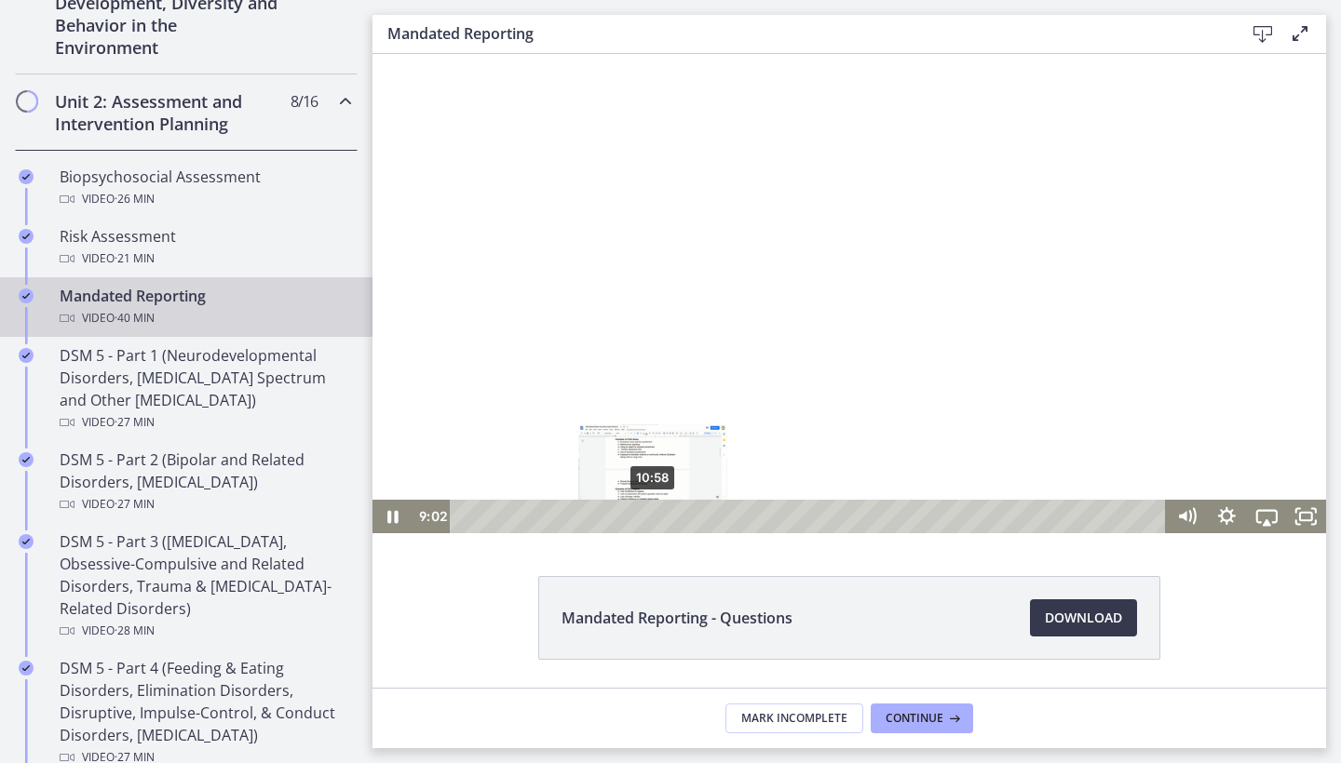
click at [653, 512] on div "10:58" at bounding box center [811, 517] width 692 height 34
click at [672, 514] on div "12:06" at bounding box center [811, 517] width 692 height 34
click at [710, 515] on div "14:20" at bounding box center [811, 517] width 692 height 34
click at [394, 520] on icon "Pause" at bounding box center [392, 517] width 40 height 34
click at [394, 520] on icon "Play Video" at bounding box center [394, 517] width 10 height 14
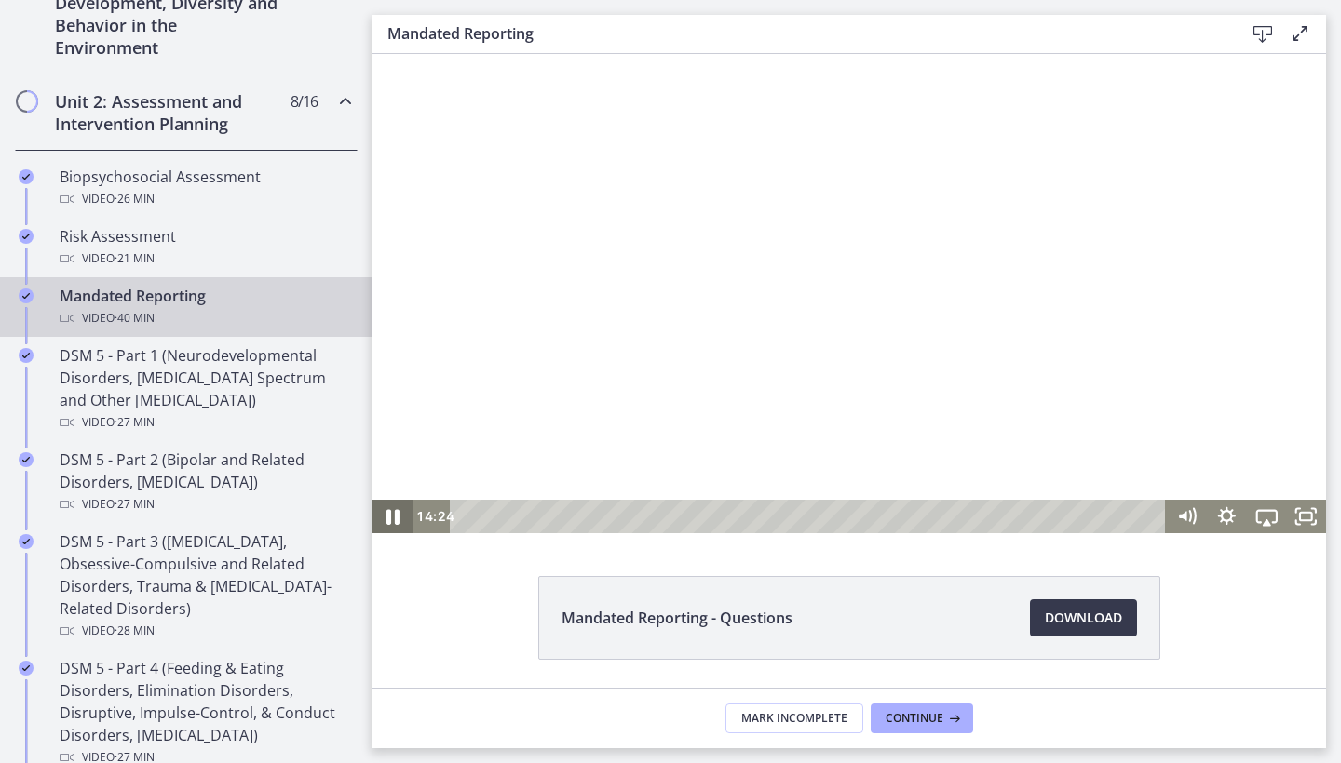
click at [394, 520] on icon "Pause" at bounding box center [392, 516] width 47 height 40
click at [395, 521] on icon "Play Video" at bounding box center [394, 516] width 47 height 40
click at [733, 520] on div "15:39" at bounding box center [811, 517] width 692 height 34
click at [759, 518] on div "17:10" at bounding box center [811, 517] width 692 height 34
click at [829, 519] on div "21:15" at bounding box center [811, 517] width 692 height 34
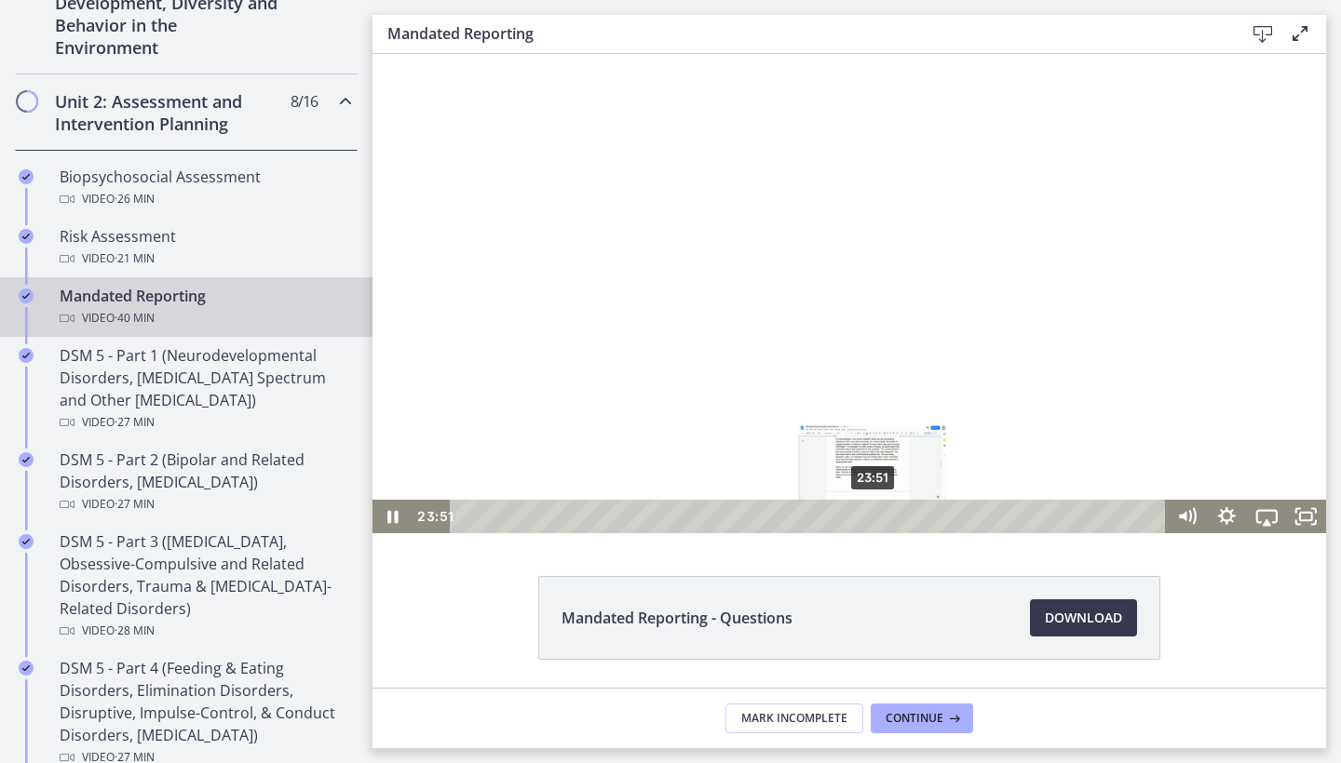
click at [873, 515] on div "23:51" at bounding box center [811, 517] width 692 height 34
click at [925, 522] on div "26:54" at bounding box center [811, 517] width 692 height 34
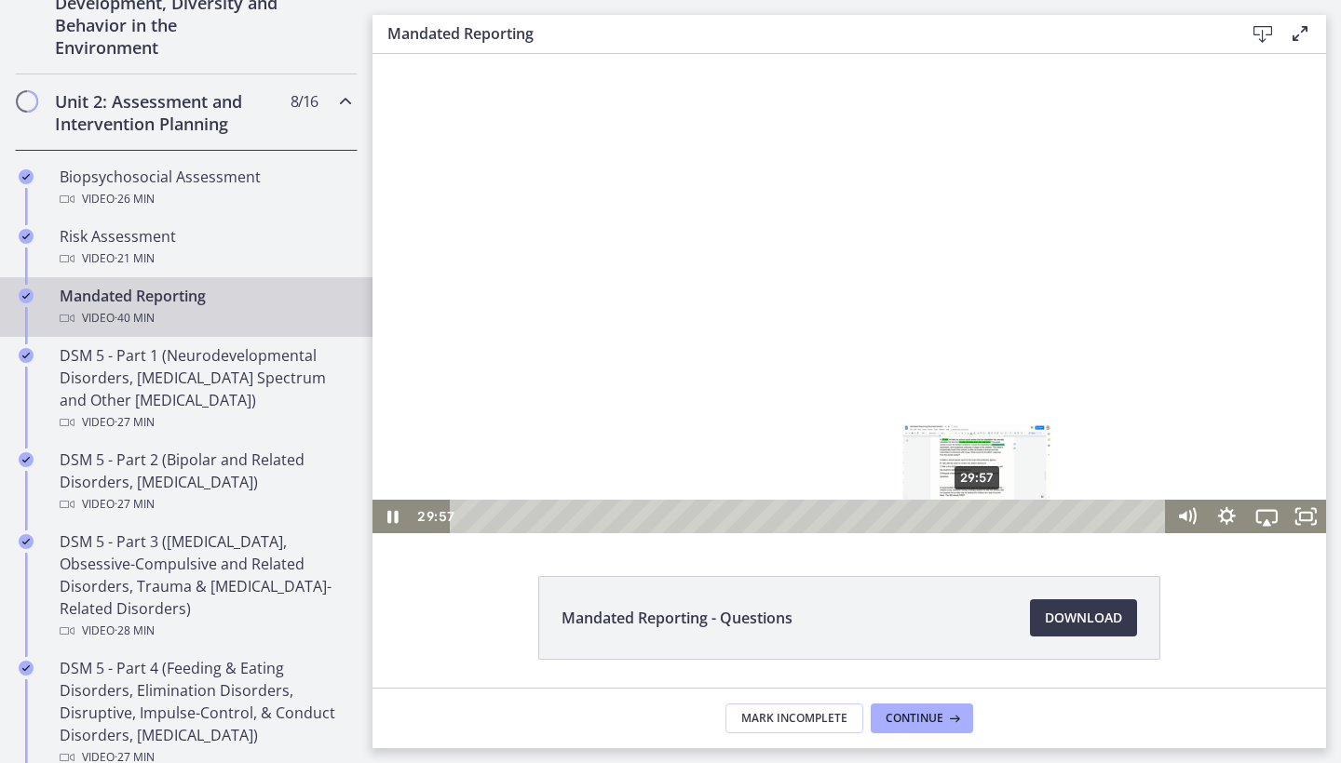
click at [978, 522] on div "29:57" at bounding box center [811, 517] width 692 height 34
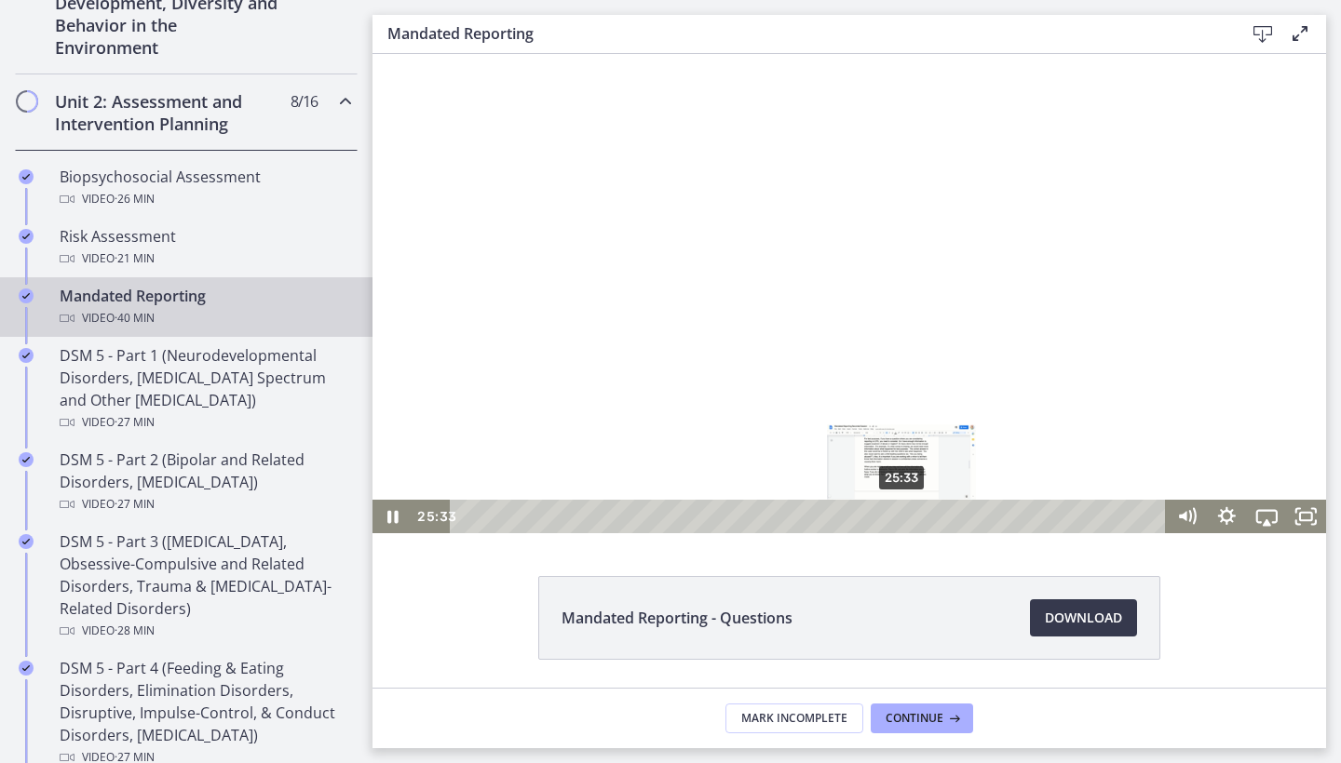
click at [902, 521] on div "25:33" at bounding box center [811, 517] width 692 height 34
click at [911, 520] on div "26:05" at bounding box center [811, 517] width 692 height 34
click at [921, 521] on div "26:38" at bounding box center [811, 517] width 692 height 34
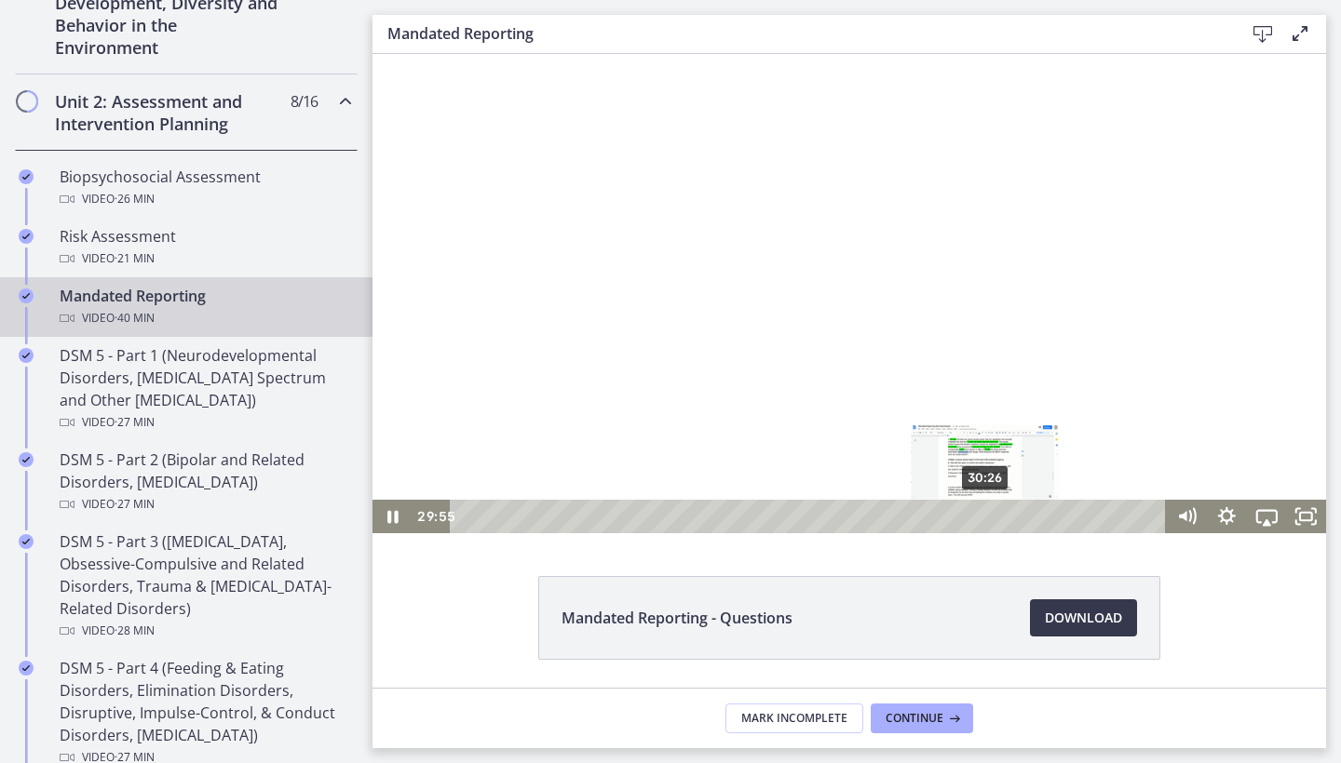
click at [986, 521] on div "30:26" at bounding box center [811, 517] width 692 height 34
click at [999, 519] on div "31:12" at bounding box center [811, 517] width 692 height 34
click at [1015, 517] on div "32:07" at bounding box center [811, 517] width 692 height 34
click at [1030, 519] on div "33:00" at bounding box center [811, 517] width 692 height 34
click at [387, 524] on icon "Pause" at bounding box center [392, 516] width 47 height 40
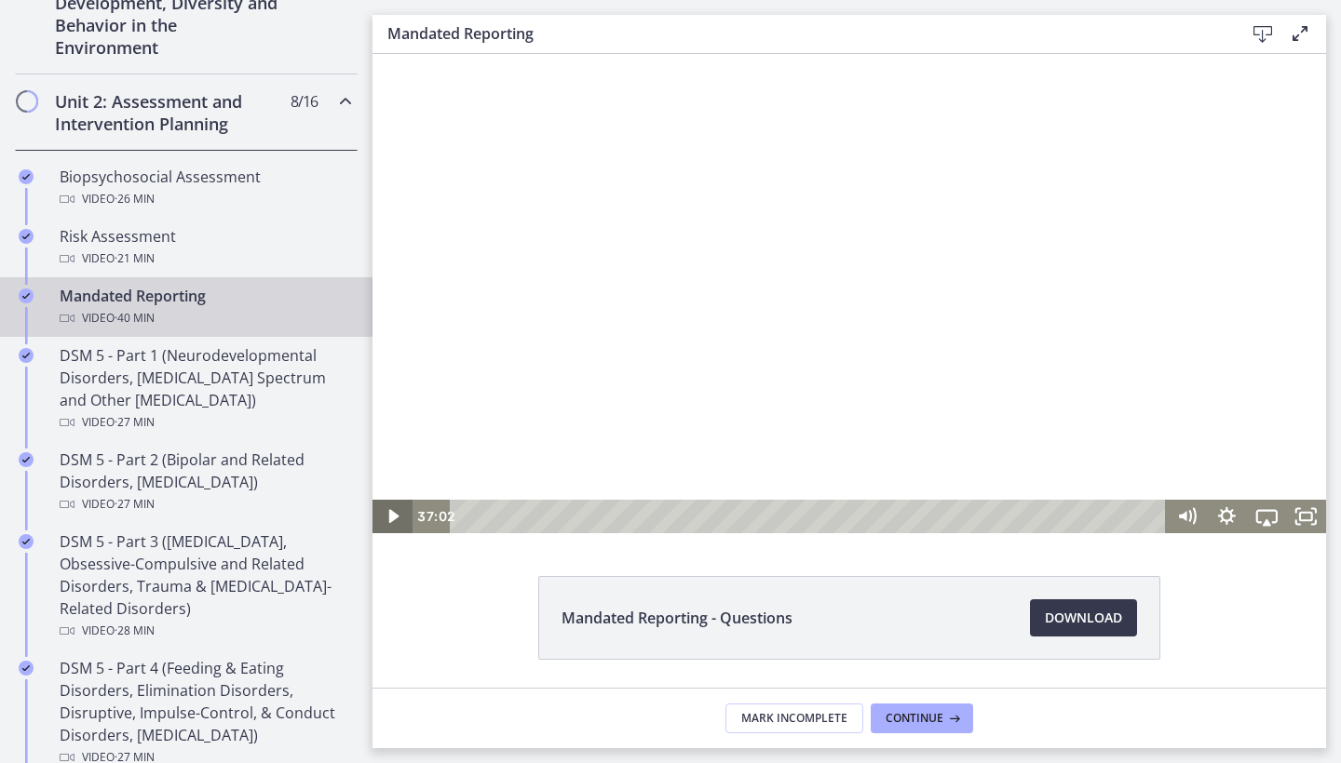
click at [387, 524] on icon "Play Video" at bounding box center [394, 517] width 40 height 34
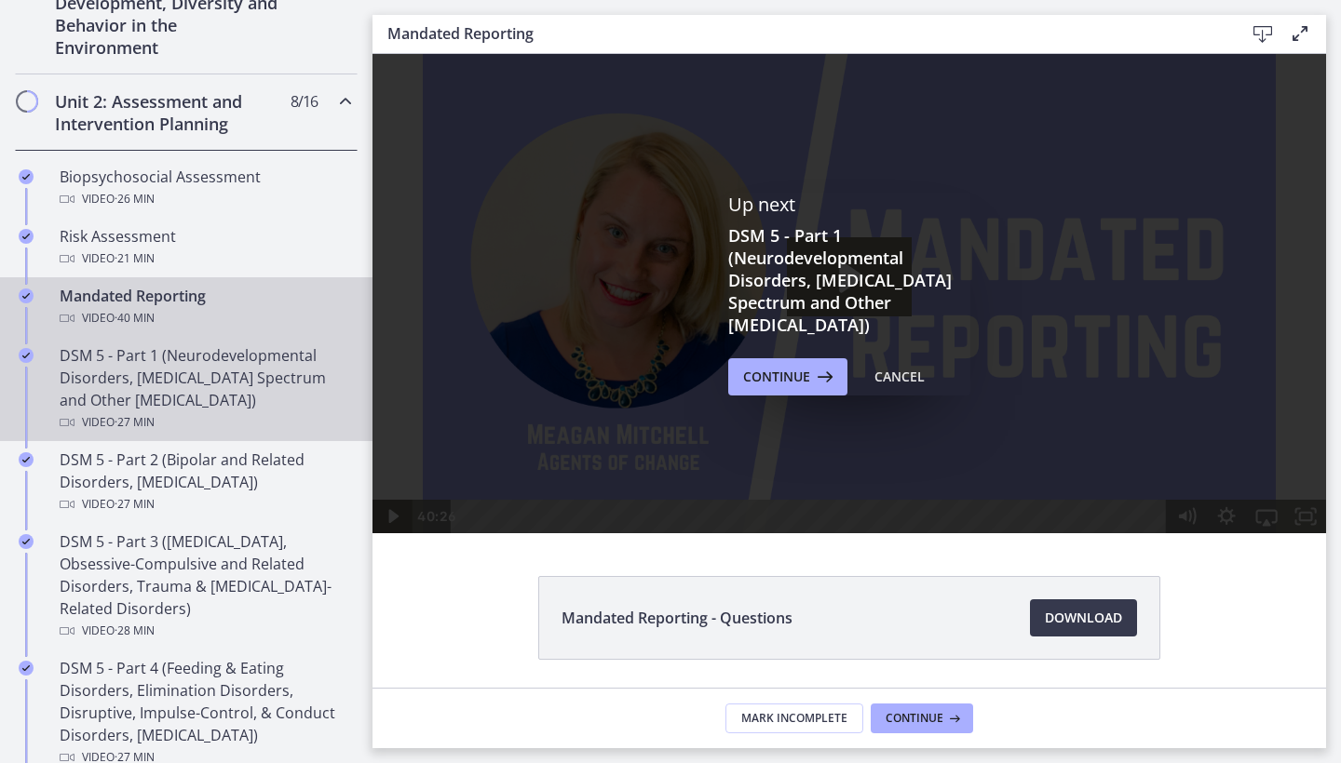
click at [227, 371] on div "DSM 5 - Part 1 (Neurodevelopmental Disorders, Schizophrenia Spectrum and Other …" at bounding box center [205, 388] width 290 height 89
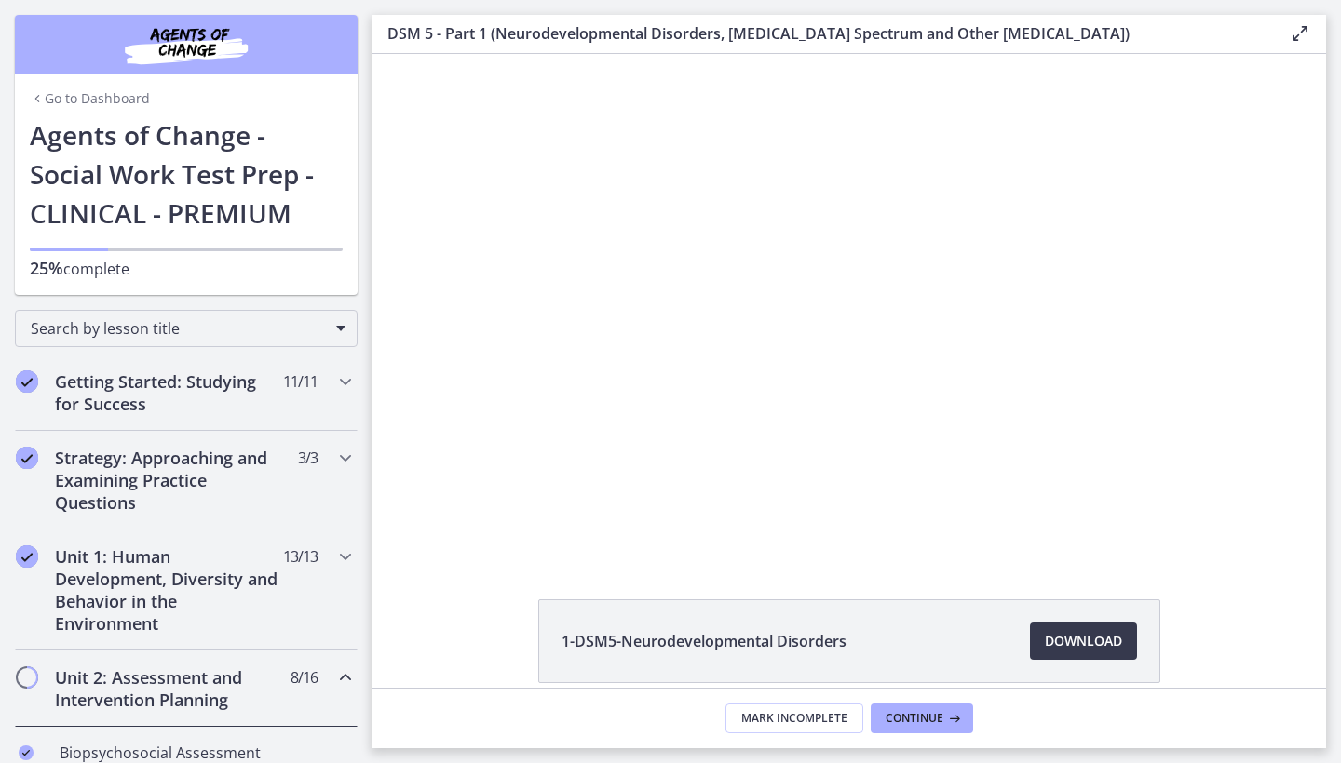
scroll to position [576, 0]
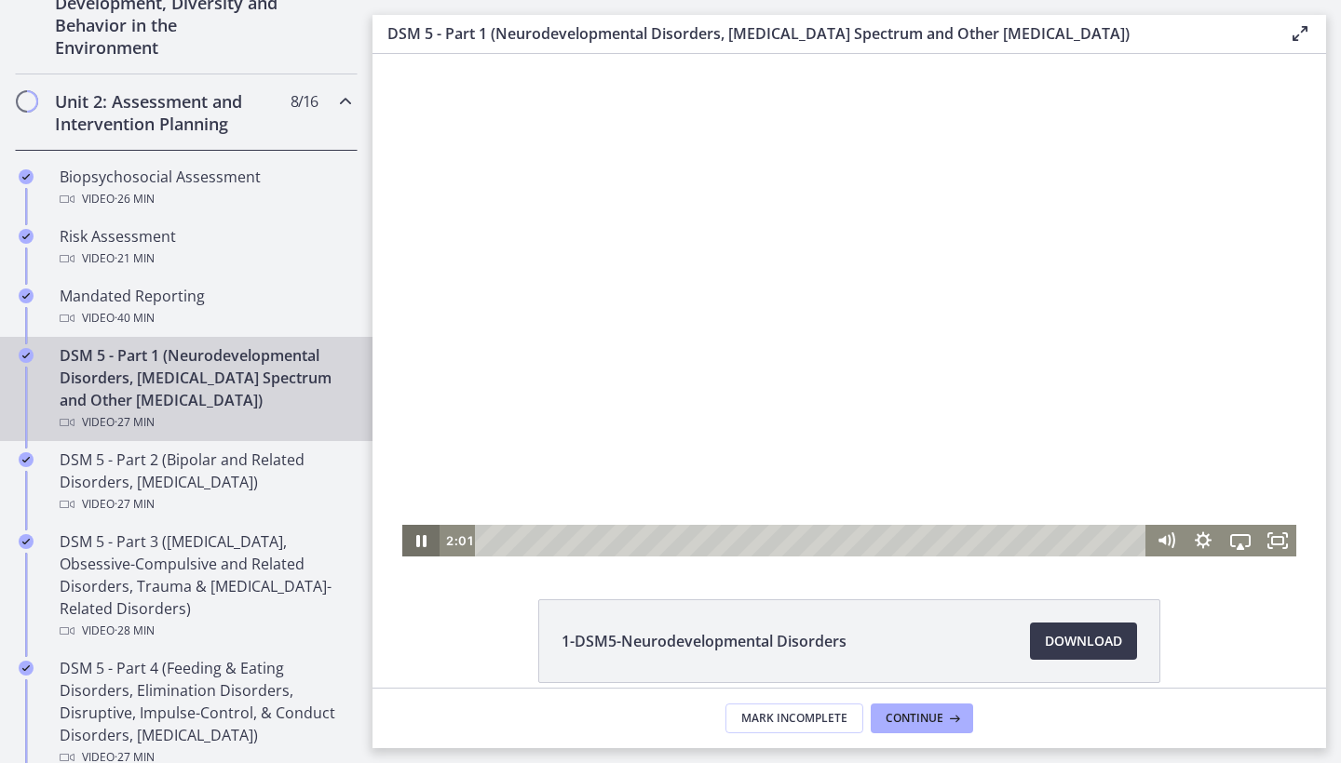
click at [423, 546] on icon "Pause" at bounding box center [420, 541] width 37 height 32
click at [423, 546] on icon "Play Video" at bounding box center [422, 541] width 45 height 38
click at [423, 546] on icon "Pause" at bounding box center [420, 541] width 45 height 38
click at [423, 546] on icon "Play Video" at bounding box center [422, 541] width 45 height 38
click at [423, 546] on icon "Pause" at bounding box center [420, 541] width 37 height 32
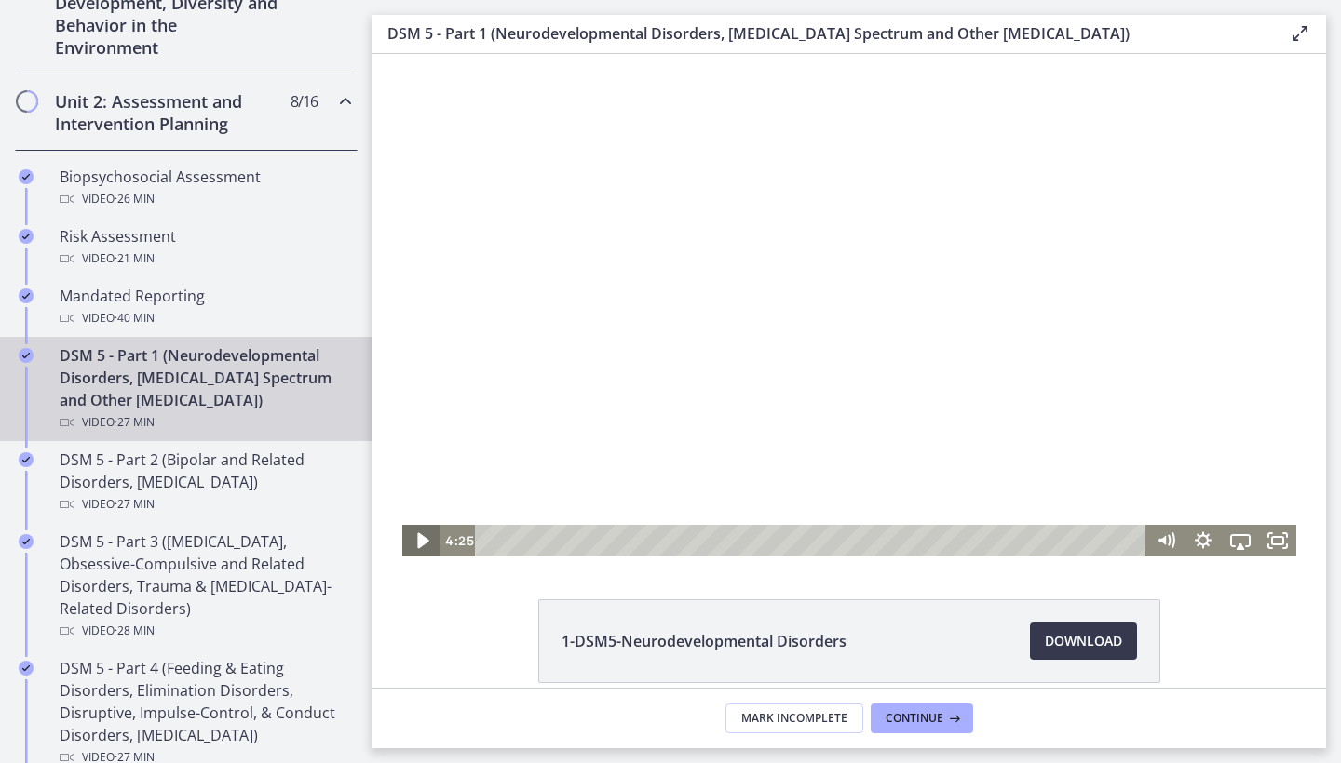
click at [423, 546] on icon "Play Video" at bounding box center [422, 541] width 45 height 38
click at [425, 546] on icon "Pause" at bounding box center [421, 541] width 10 height 12
click at [425, 546] on icon "Play Video" at bounding box center [421, 541] width 37 height 32
click at [425, 546] on icon "Pause" at bounding box center [421, 541] width 10 height 12
click at [425, 546] on icon "Play Video" at bounding box center [421, 541] width 37 height 32
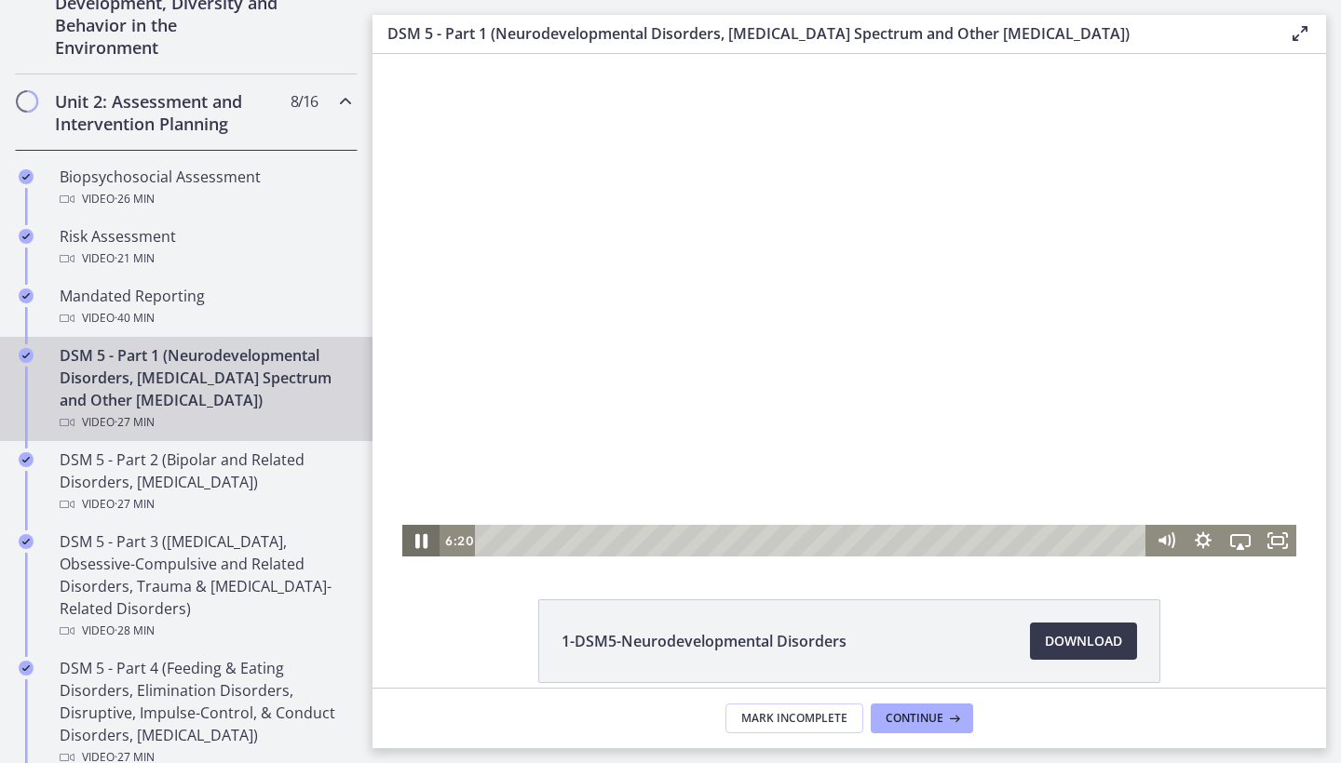
click at [425, 546] on icon "Pause" at bounding box center [421, 541] width 12 height 15
